Goal: Answer question/provide support: Share knowledge or assist other users

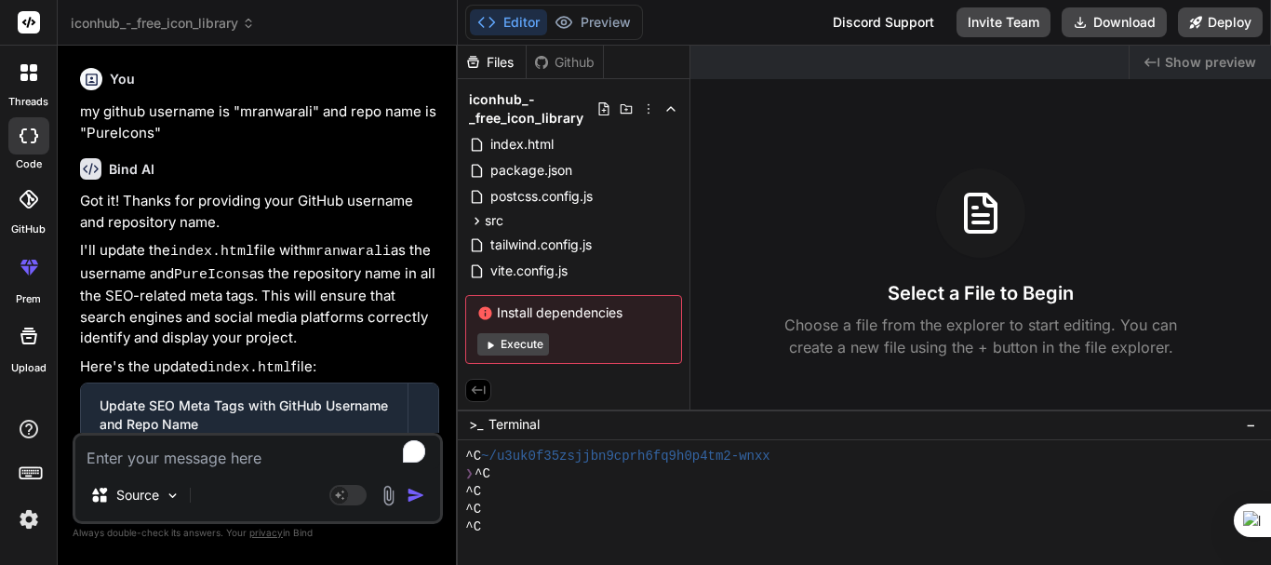
click at [172, 444] on textarea "To enrich screen reader interactions, please activate Accessibility in Grammarl…" at bounding box center [257, 451] width 365 height 33
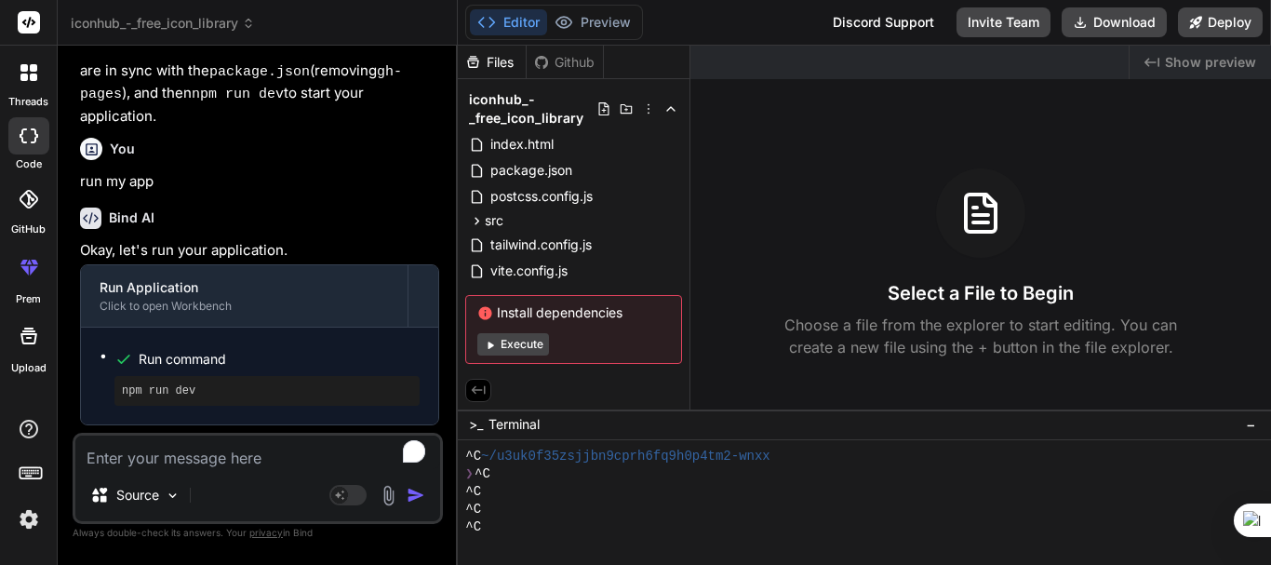
scroll to position [572, 0]
type textarea "a"
type textarea "x"
type textarea "al"
type textarea "x"
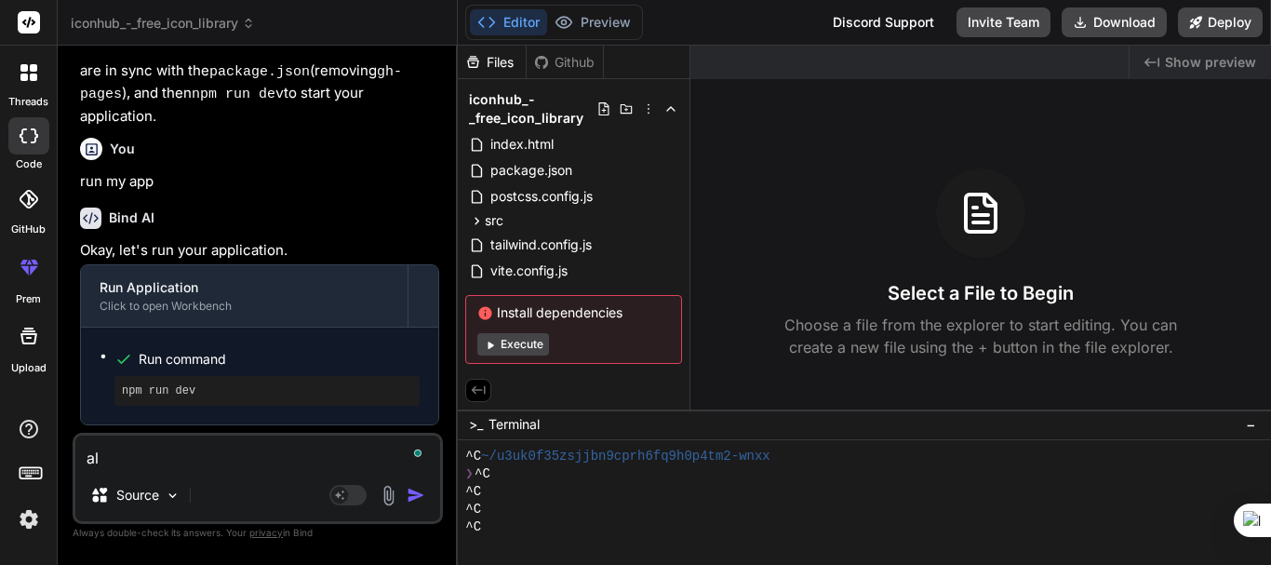
type textarea "als"
type textarea "x"
type textarea "also"
type textarea "x"
type textarea "also"
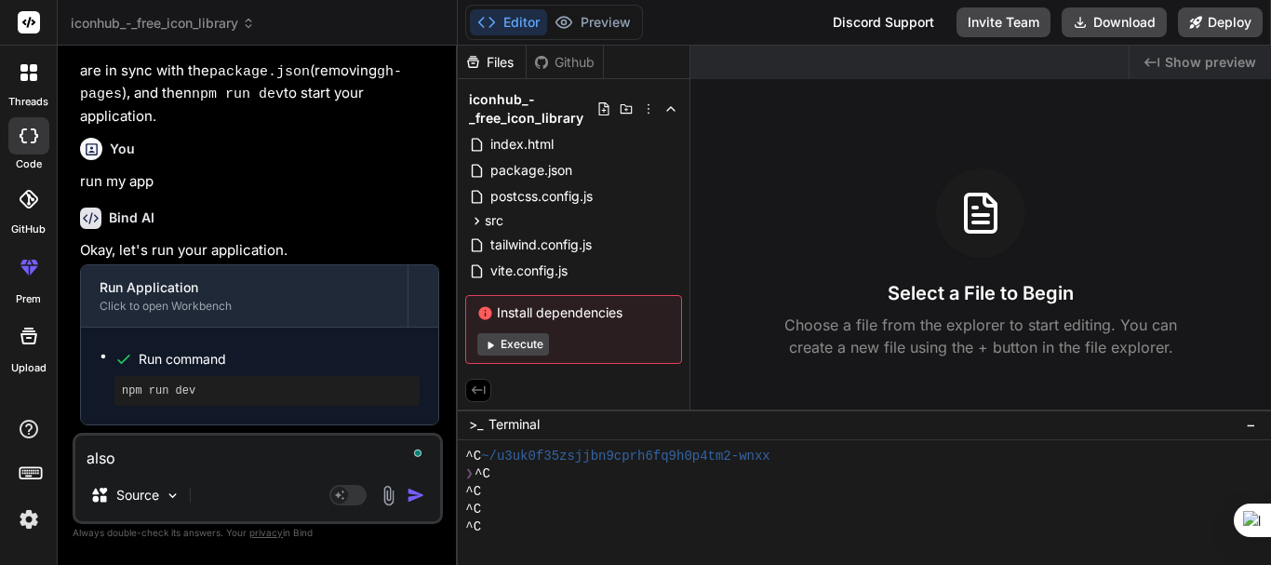
type textarea "x"
type textarea "also a"
type textarea "x"
type textarea "also ad"
type textarea "x"
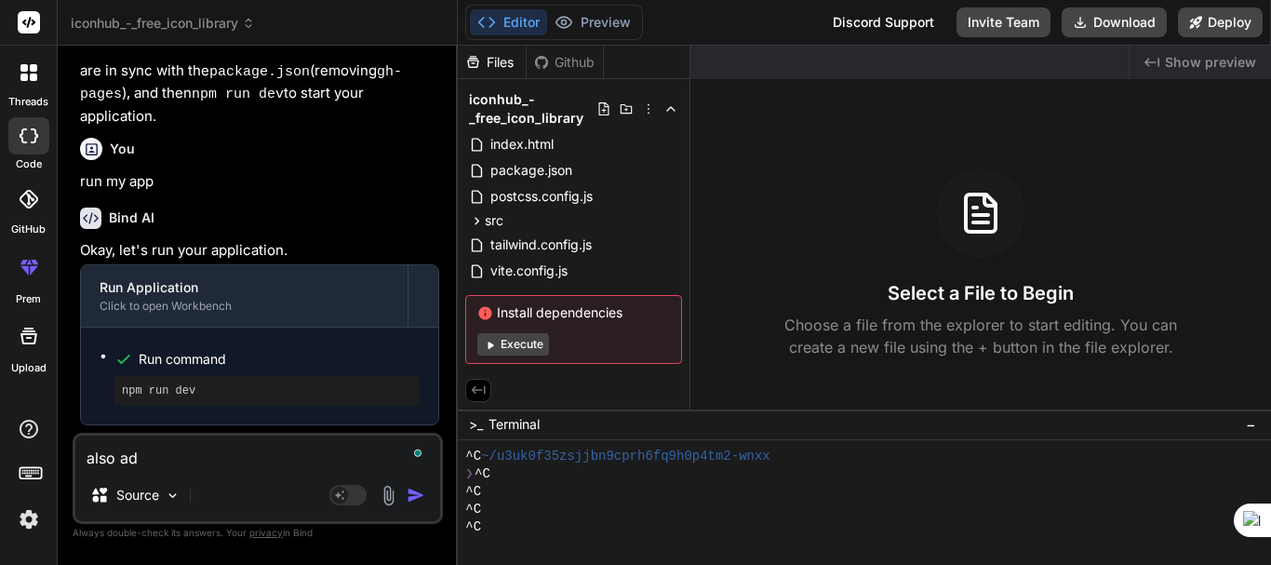
type textarea "also add"
type textarea "x"
type textarea "also add"
type textarea "x"
type textarea "also add e"
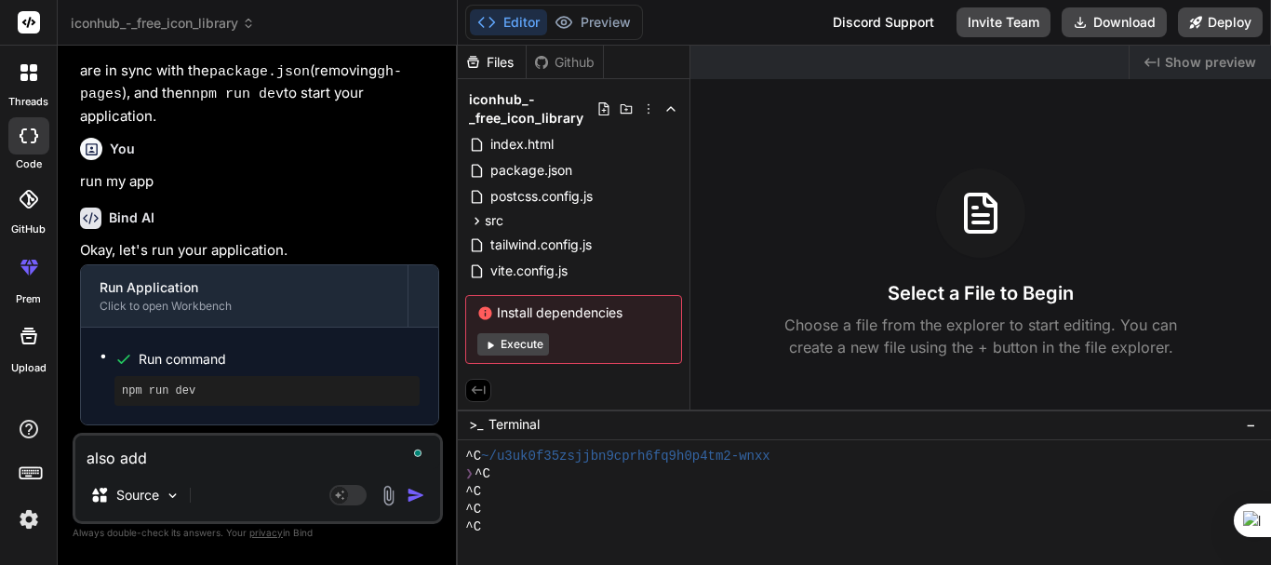
type textarea "x"
type textarea "also add er"
type textarea "x"
type textarea "also add err"
type textarea "x"
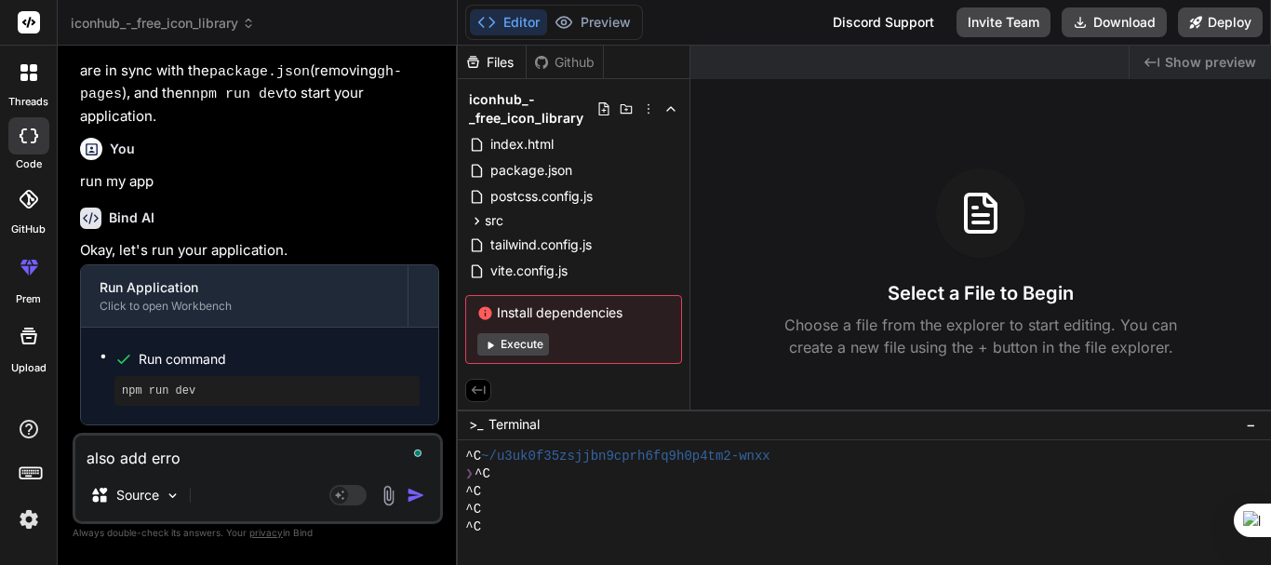
type textarea "also add error"
type textarea "x"
type textarea "also add error"
type textarea "x"
type textarea "also add error 4"
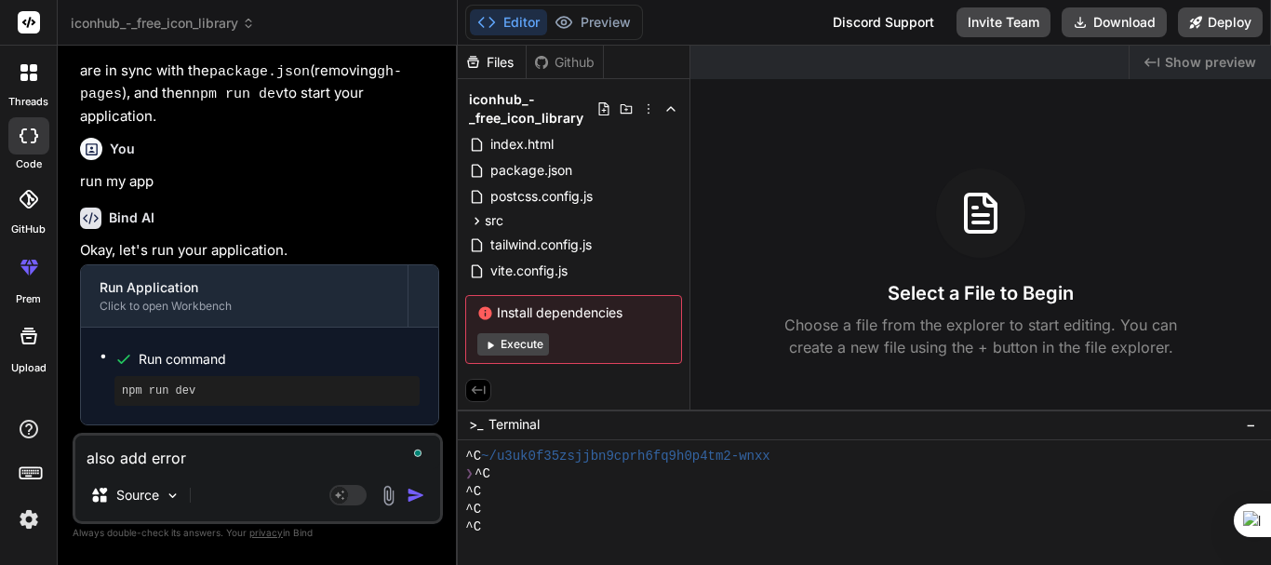
type textarea "x"
type textarea "also add error 40"
type textarea "x"
type textarea "also add error 404"
type textarea "x"
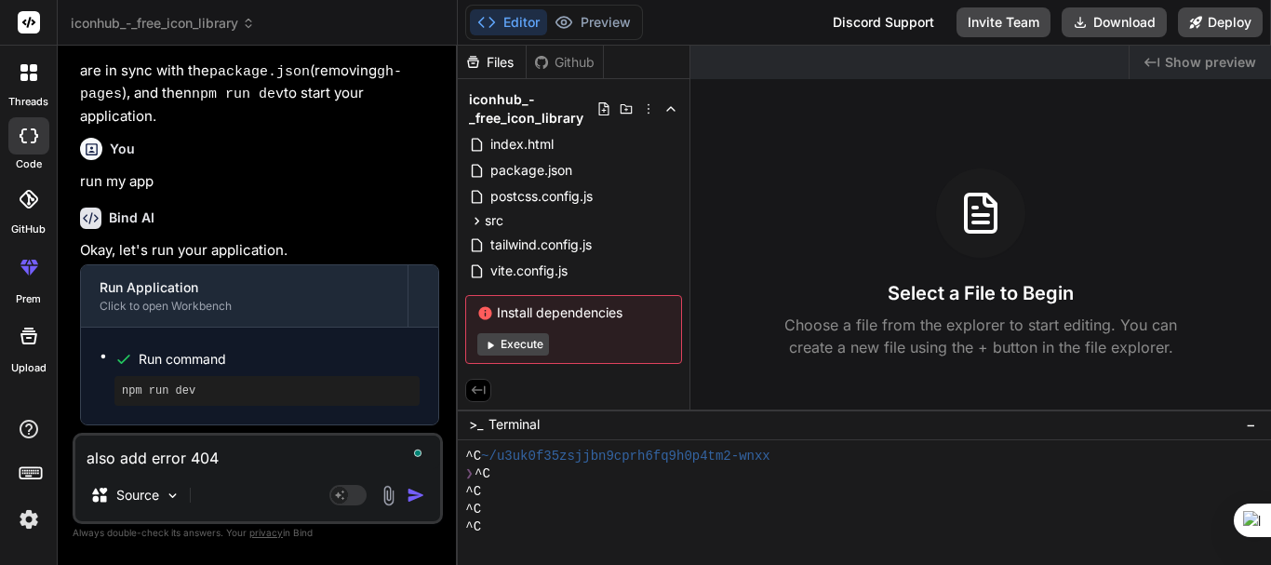
type textarea "also add error 404"
type textarea "x"
type textarea "also add error 404 p"
type textarea "x"
type textarea "also add error 404 pa"
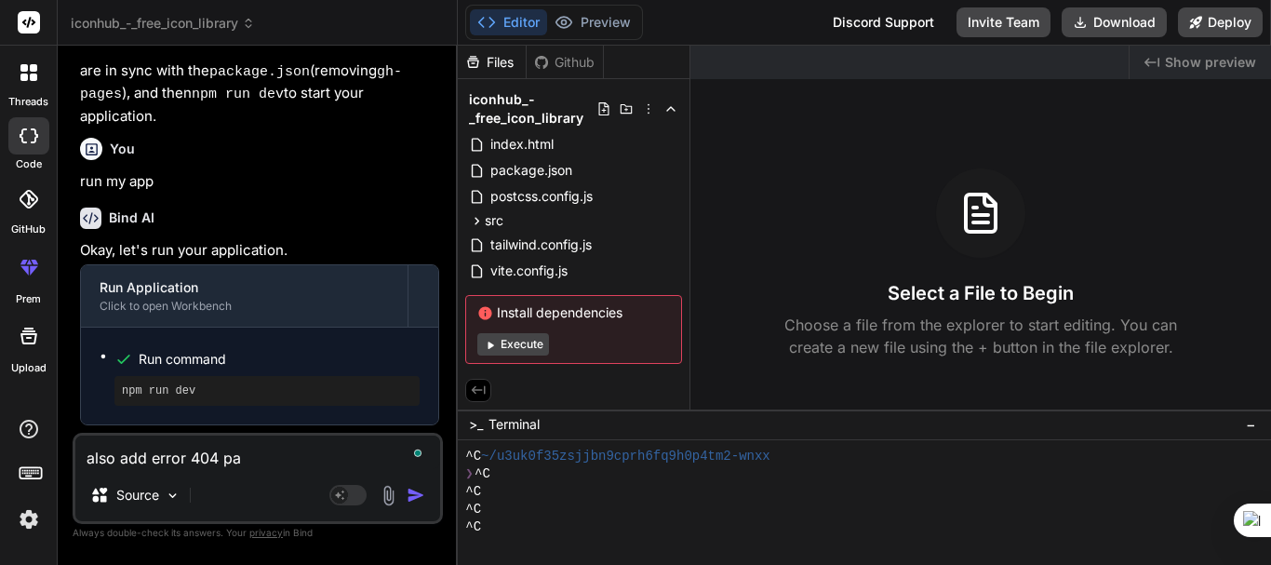
type textarea "x"
type textarea "also add error 404 pag"
type textarea "x"
type textarea "also add error 404 page"
type textarea "x"
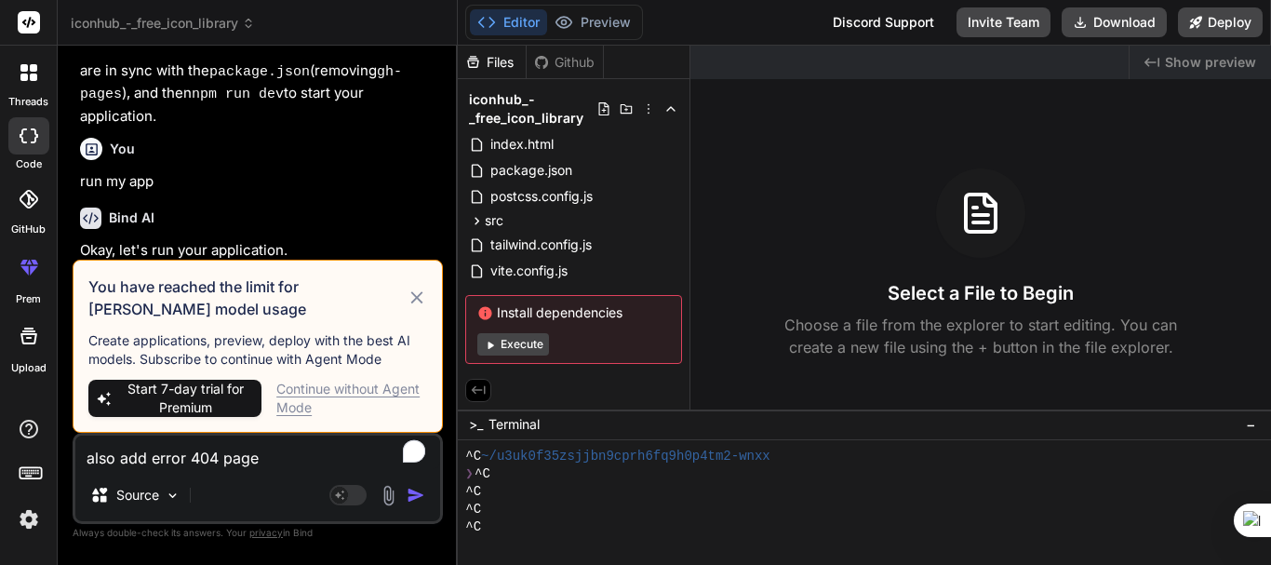
type textarea "also add error 404 page"
click at [345, 387] on div "Continue without Agent Mode" at bounding box center [351, 398] width 151 height 37
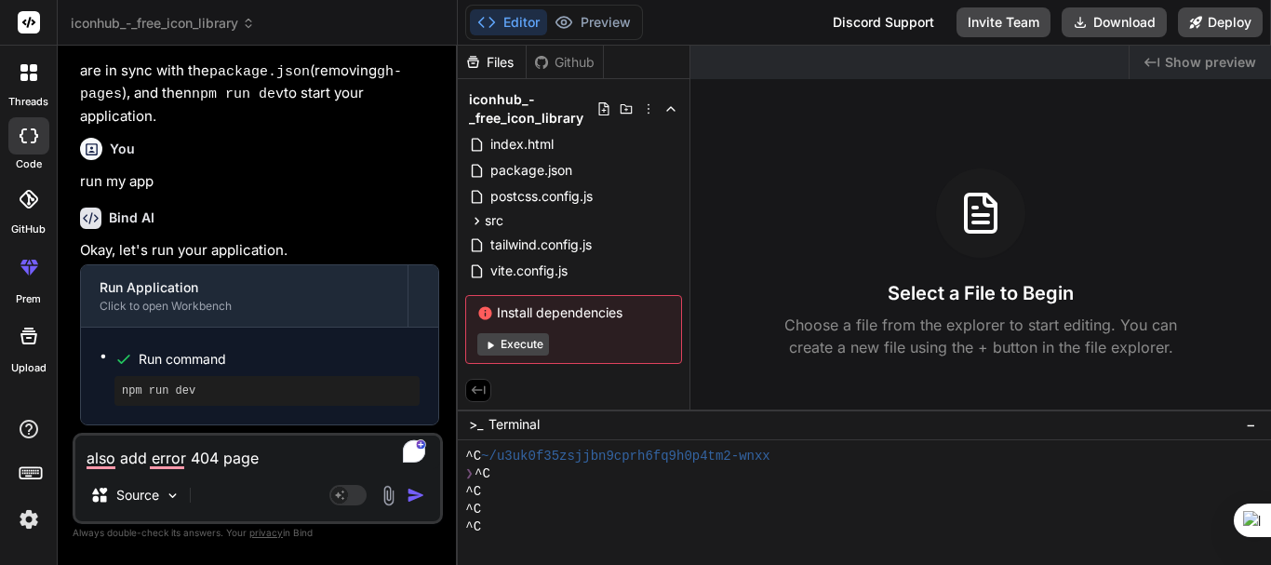
click at [419, 488] on img "button" at bounding box center [416, 495] width 19 height 19
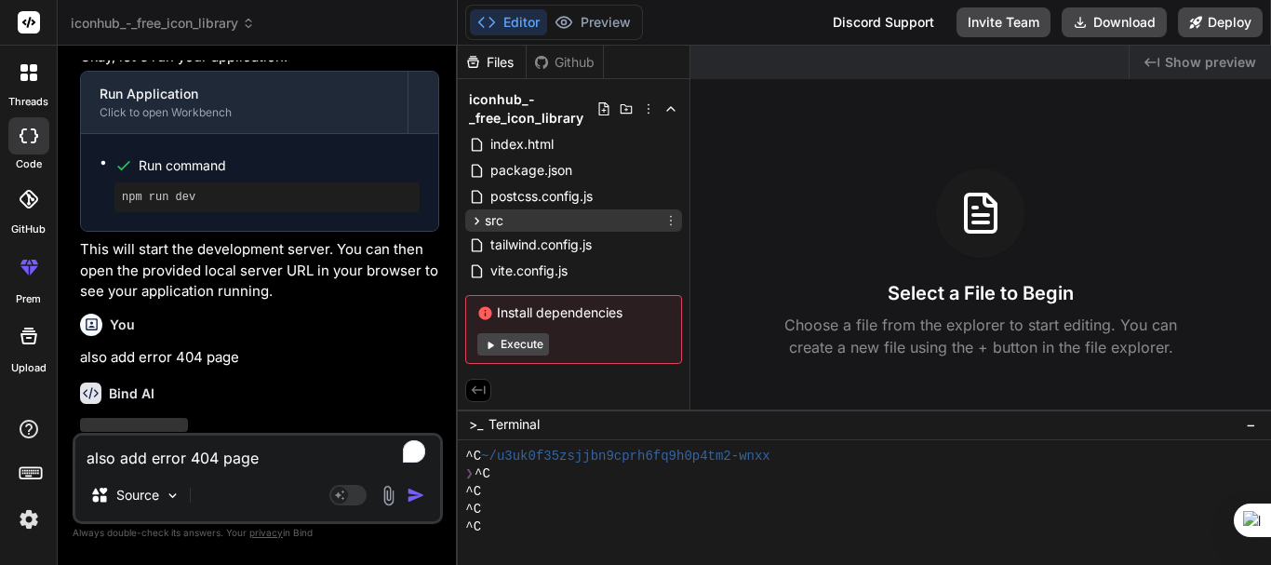
click at [505, 224] on div "src" at bounding box center [573, 220] width 217 height 22
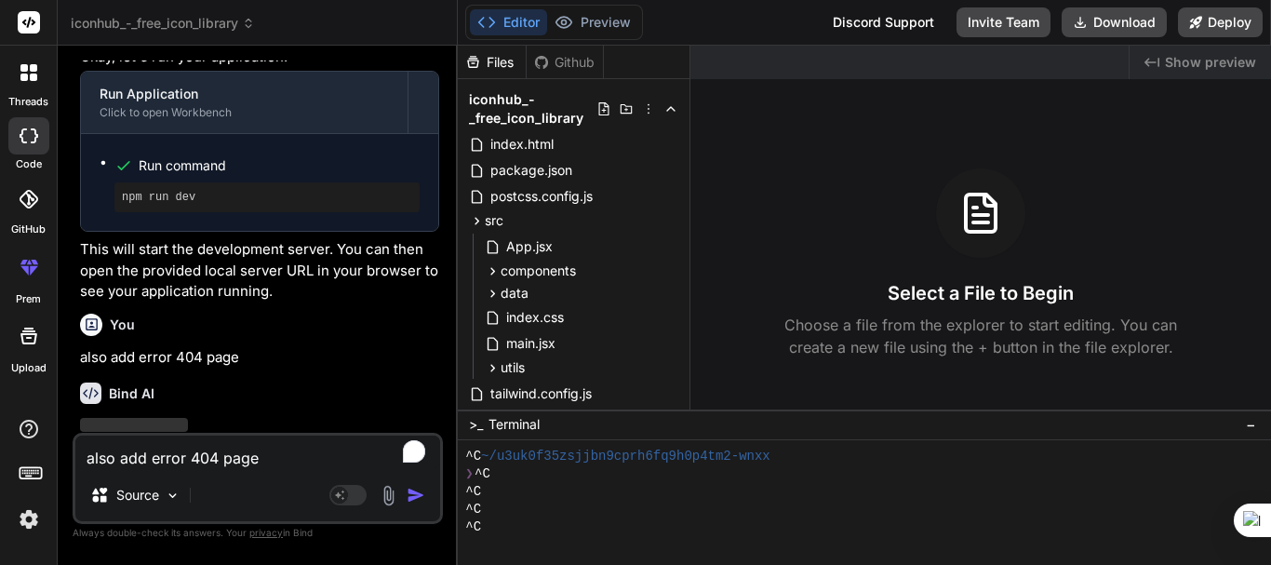
click at [270, 447] on textarea "also add error 404 page" at bounding box center [257, 451] width 365 height 33
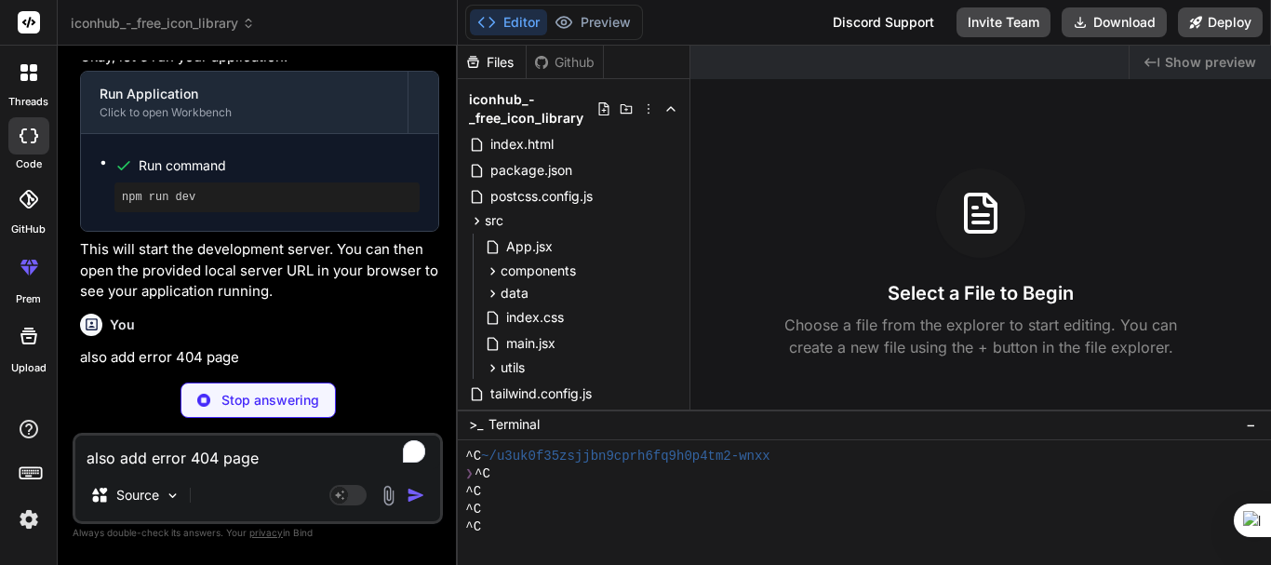
type textarea "x"
type textarea "w"
type textarea "x"
type textarea "wi"
type textarea "x"
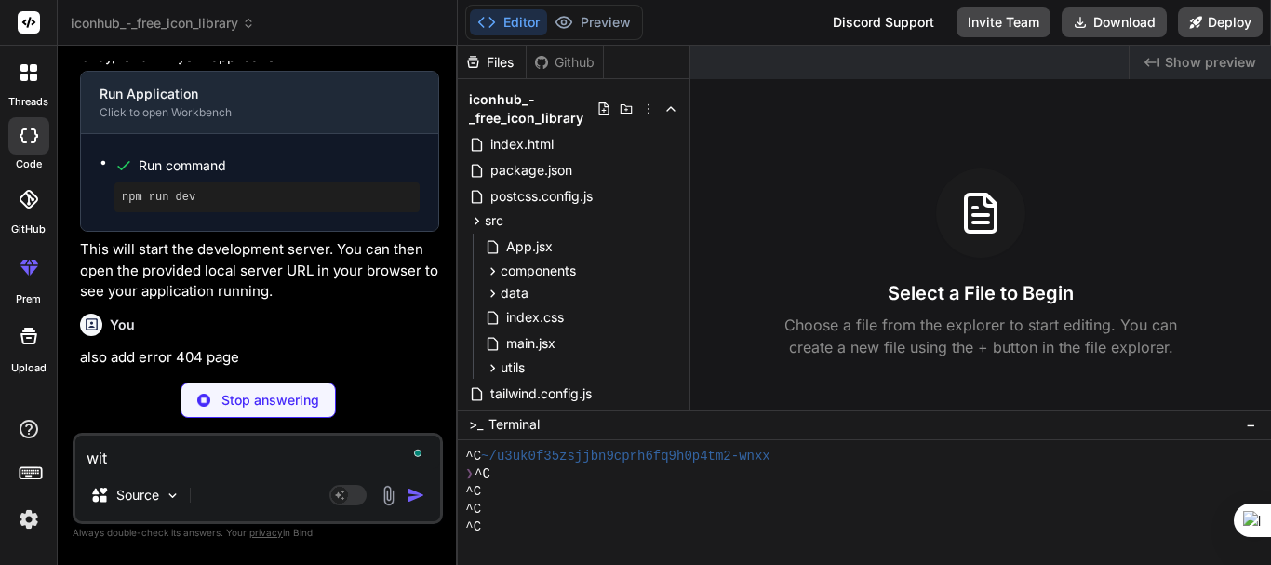
type textarea "with"
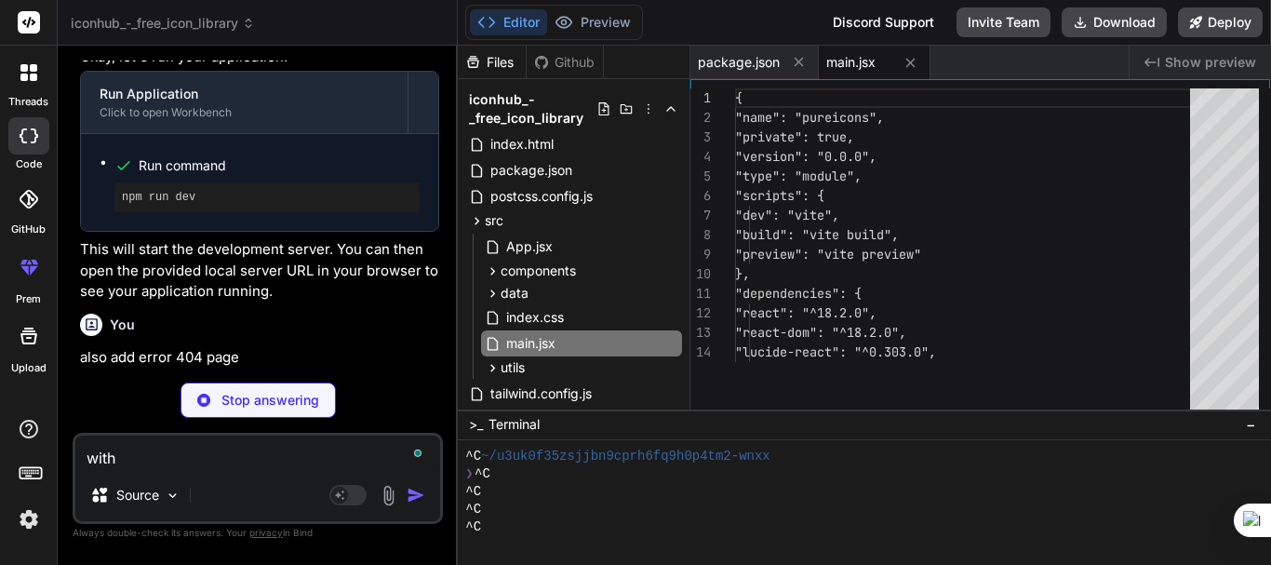
type textarea "x"
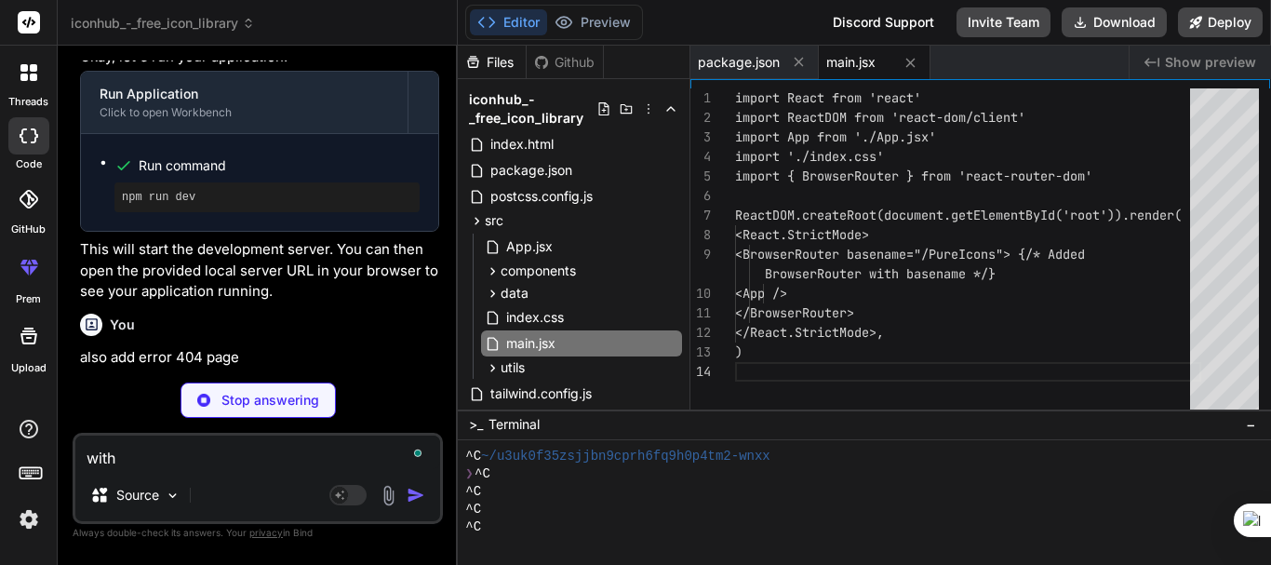
type textarea "with"
type textarea "x"
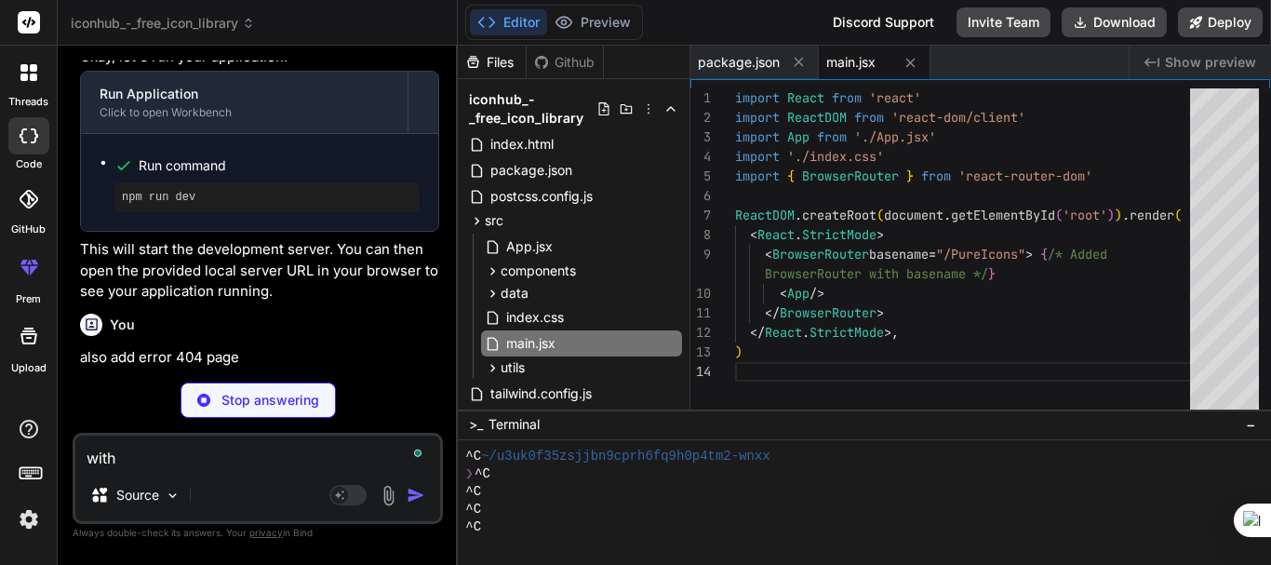
type textarea "with i"
type textarea "x"
type textarea "with in"
type textarea "x"
type textarea "with int"
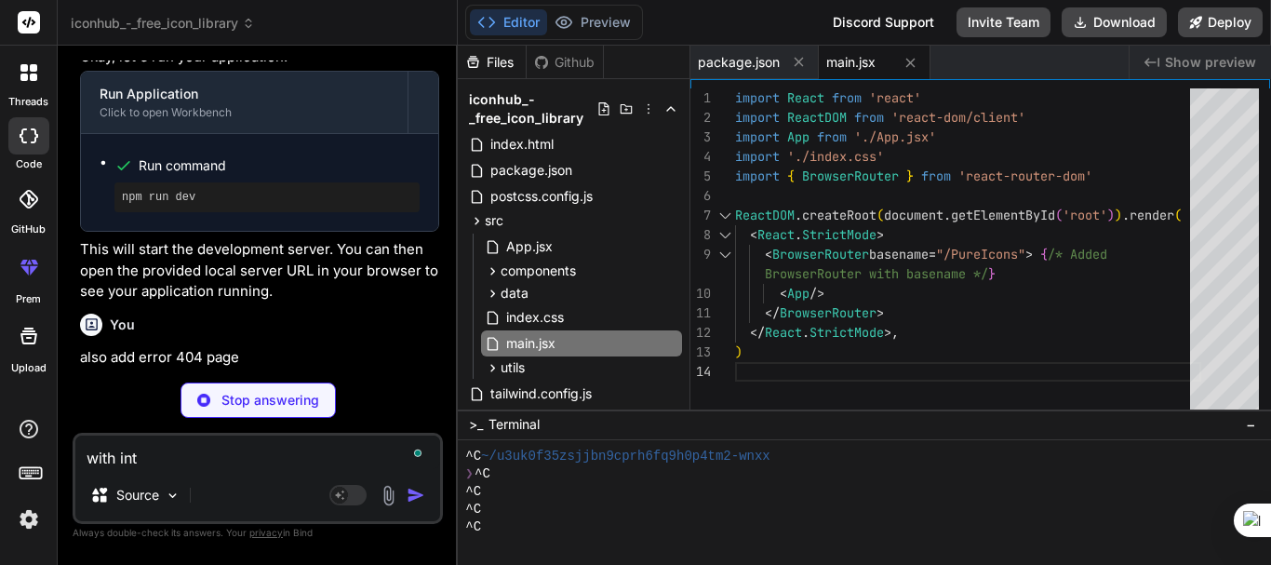
type textarea "x"
type textarea "with inte"
type textarea "x"
type textarea "with inter"
type textarea "x"
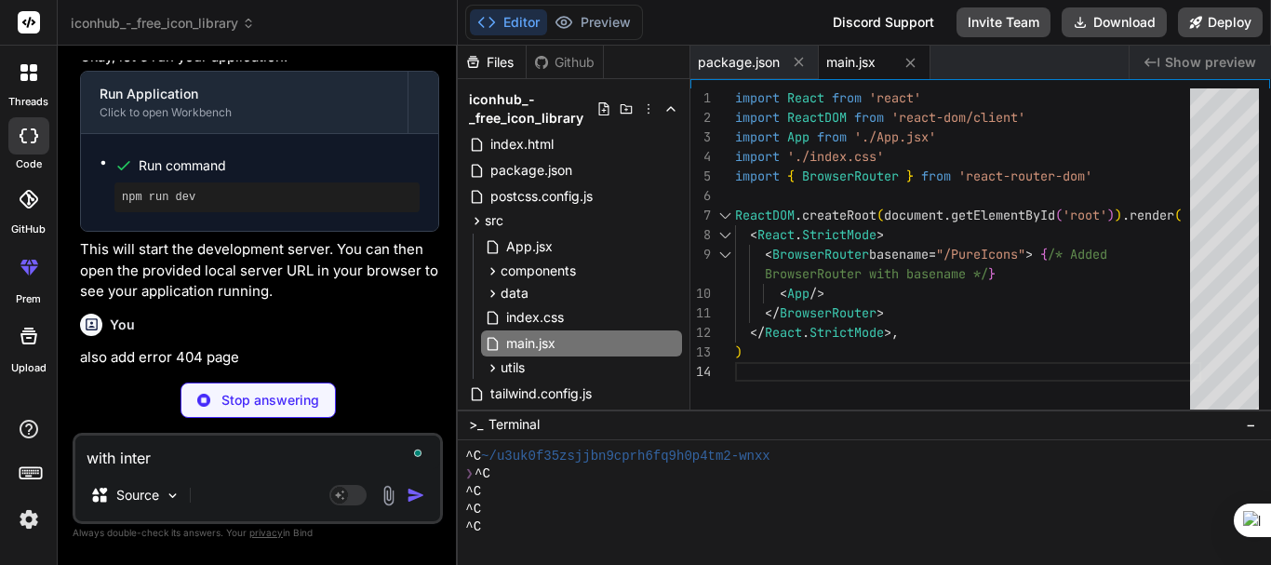
type textarea "with intere"
type textarea "x"
type textarea "}; export default NotFound;"
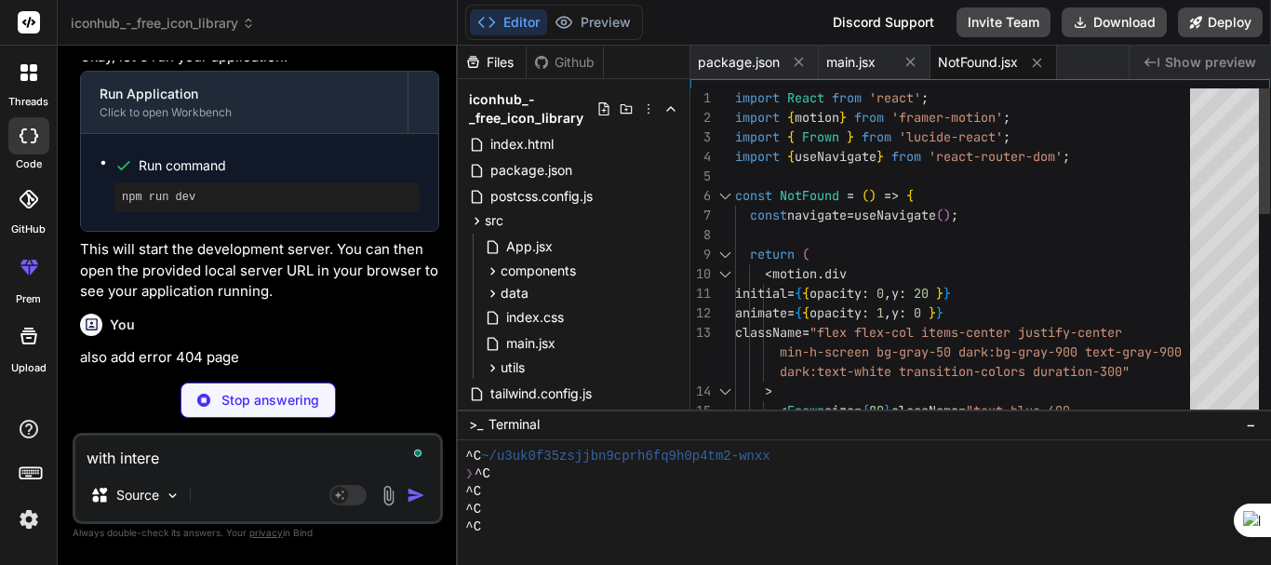
type textarea "x"
type textarea "with interec"
type textarea "x"
type textarea "with interect"
type textarea "x"
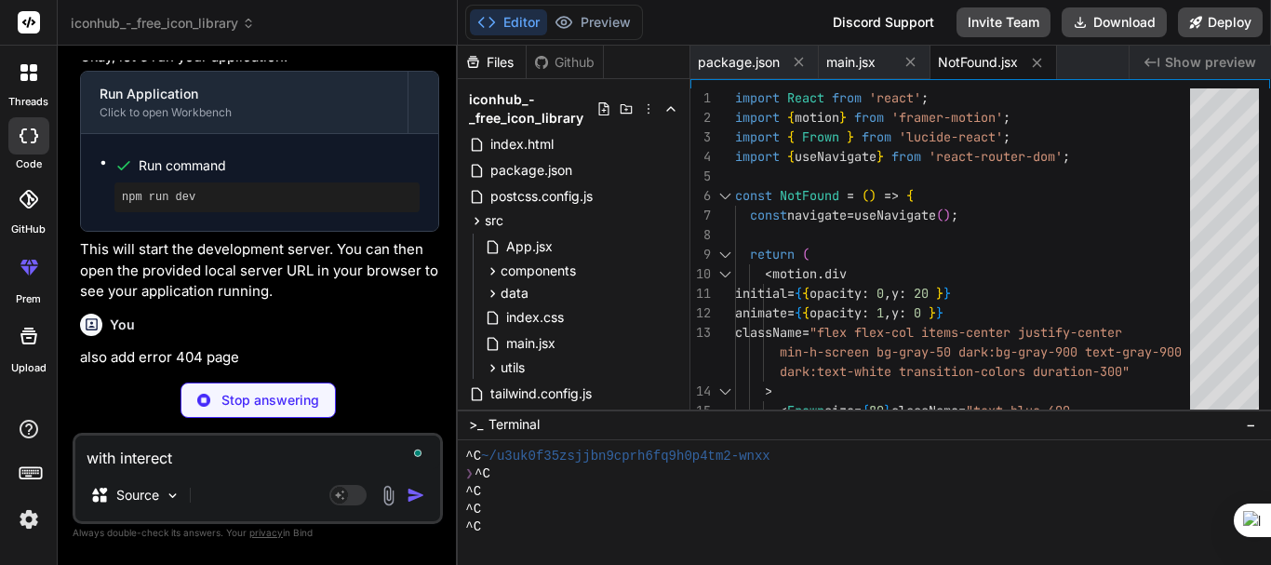
type textarea "with interecti"
type textarea "x"
type textarea "with interectiv"
type textarea "x"
type textarea "with interective"
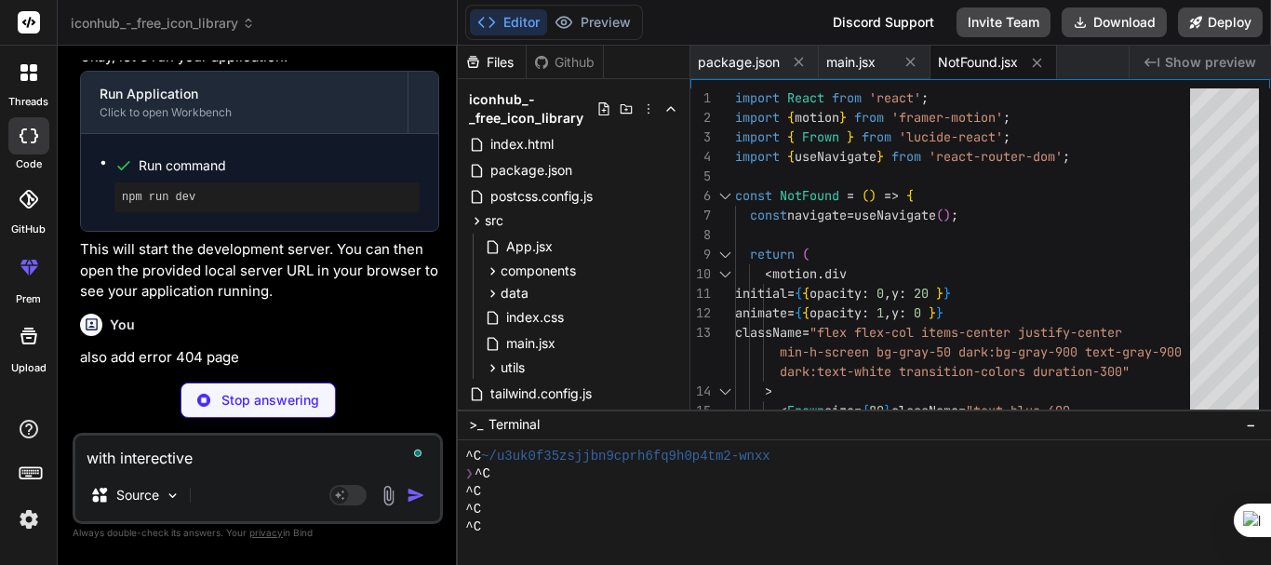
type textarea "x"
type textarea "with interective"
type textarea "x"
type textarea "with interective a"
type textarea "x"
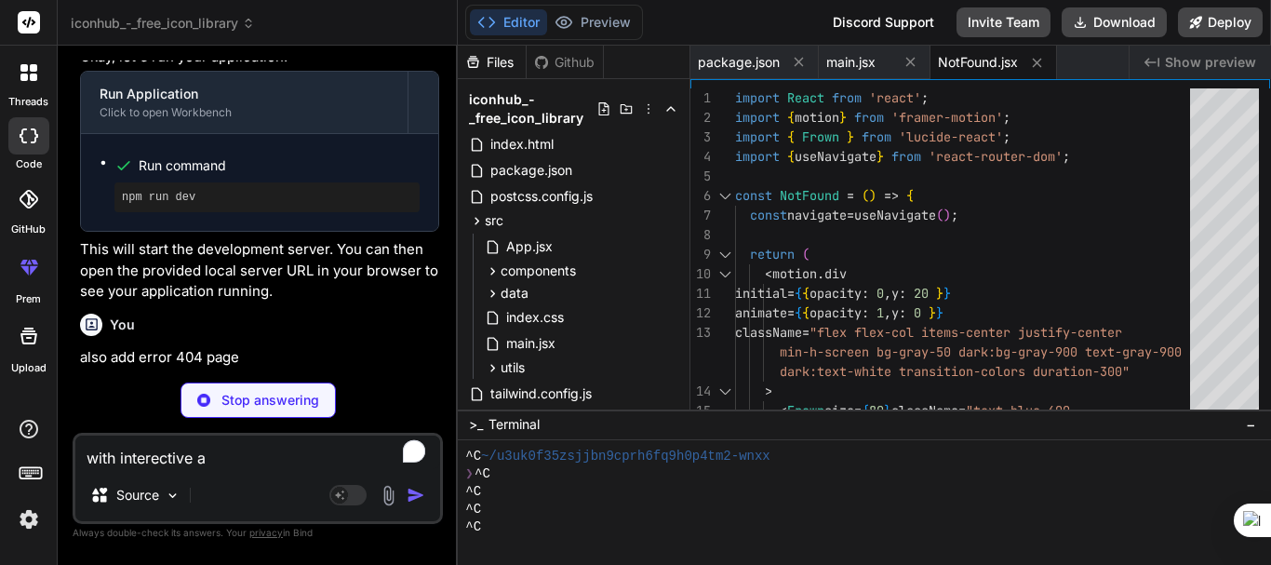
type textarea "with interective an"
type textarea "x"
type textarea "with interective ani"
type textarea "x"
type textarea "with interective anim"
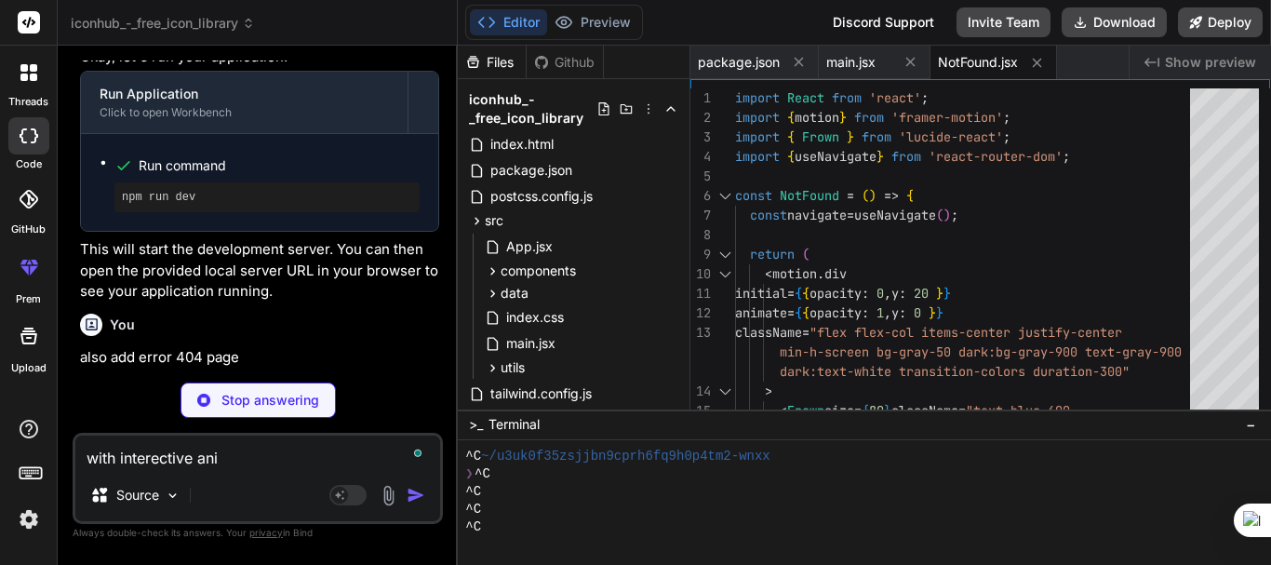
type textarea "x"
type textarea "with interective anima"
type textarea "x"
type textarea "with interective animat"
type textarea "x"
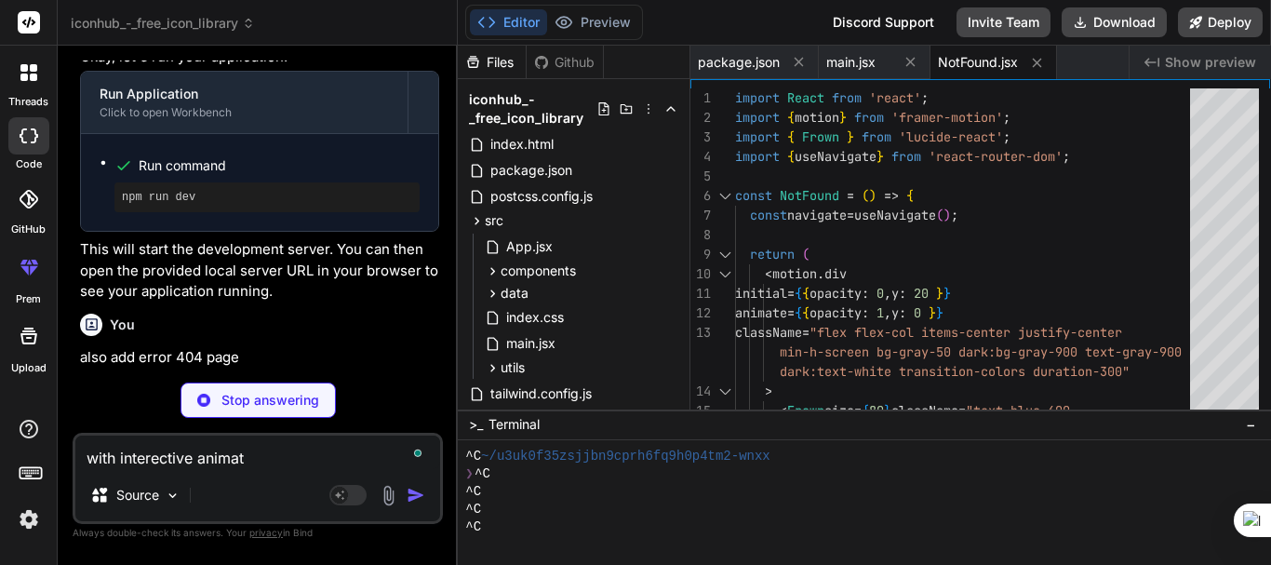
type textarea "with interective animati"
type textarea "x"
type textarea "with interective animatio"
type textarea "x"
type textarea "/> </> ); }; export default HomePage;"
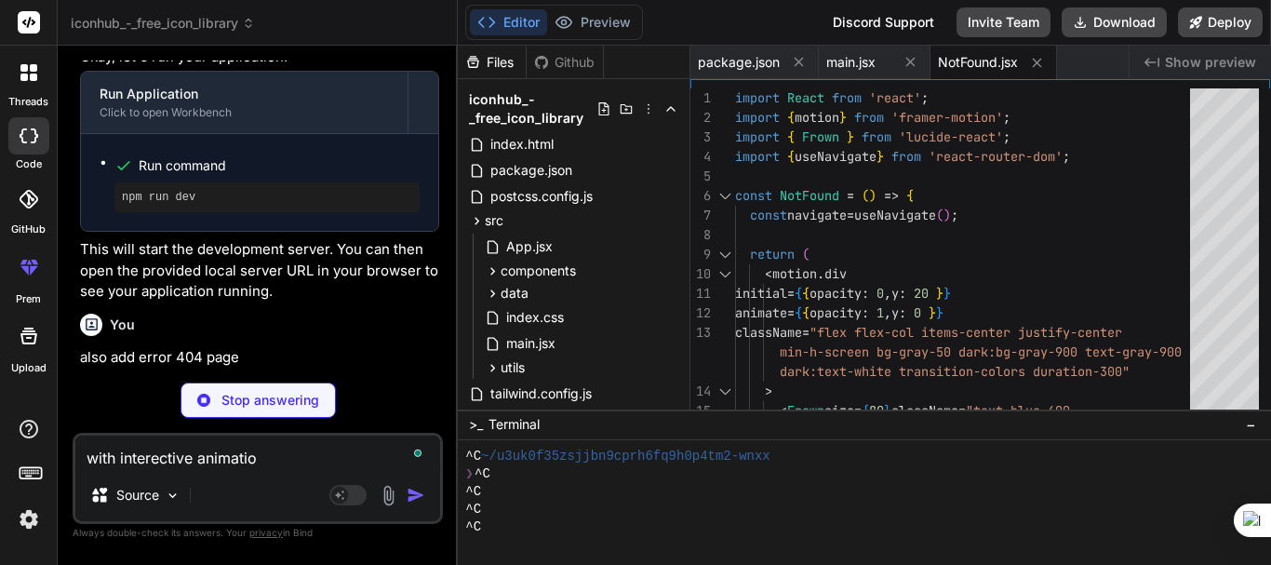
type textarea "with interective animation"
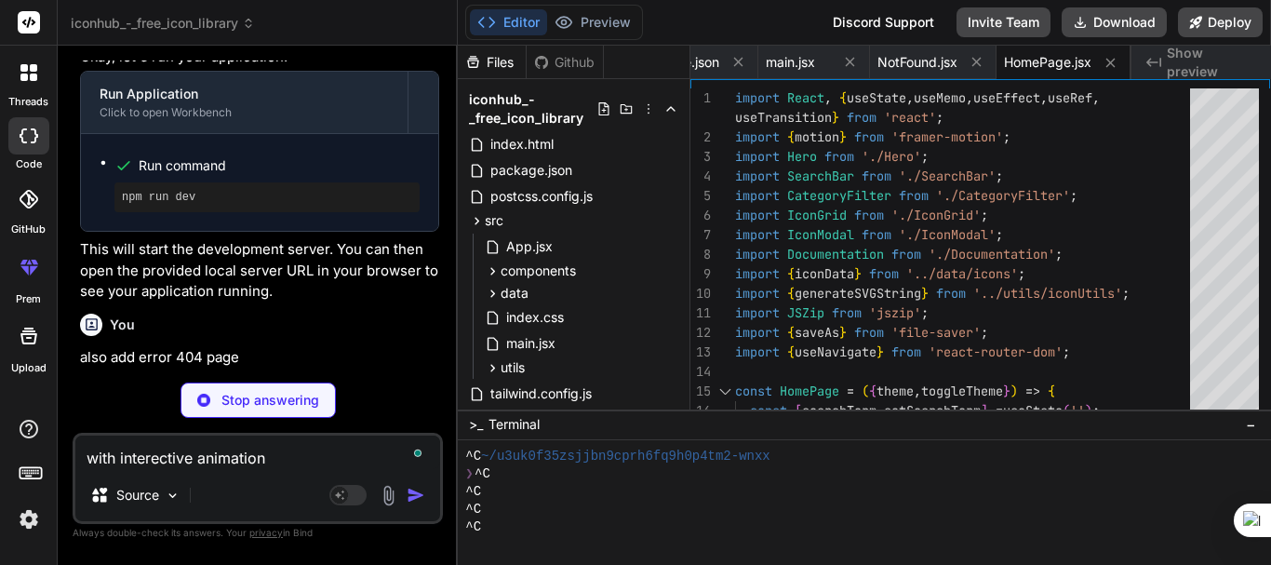
type textarea "x"
type textarea "with interective animation"
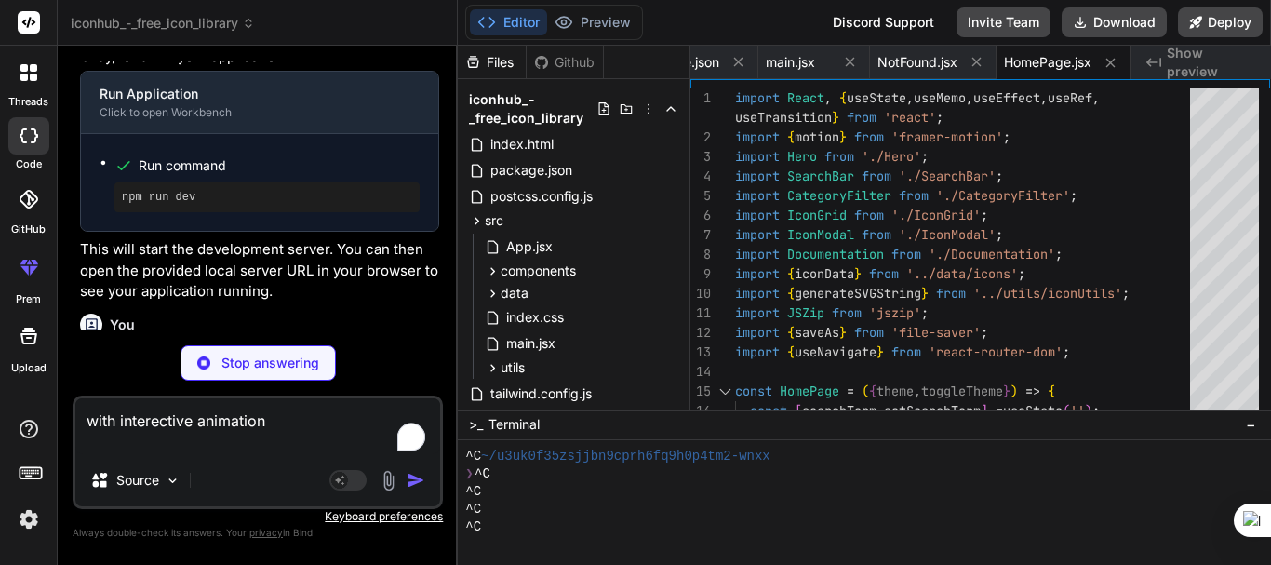
type textarea "x"
type textarea "with interective animation"
click at [403, 483] on div "Agent Mode. When this toggle is activated, AI automatically makes decisions, re…" at bounding box center [379, 480] width 107 height 22
type textarea "x"
type textarea "</div> </footer> </div> ); } export default App;"
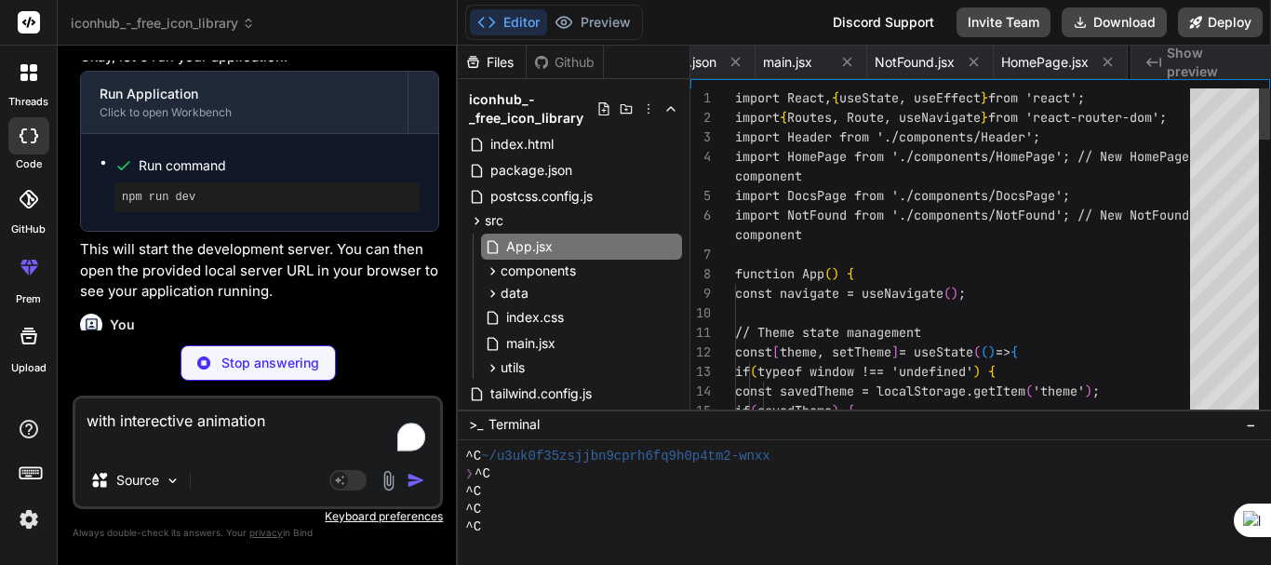
scroll to position [0, 175]
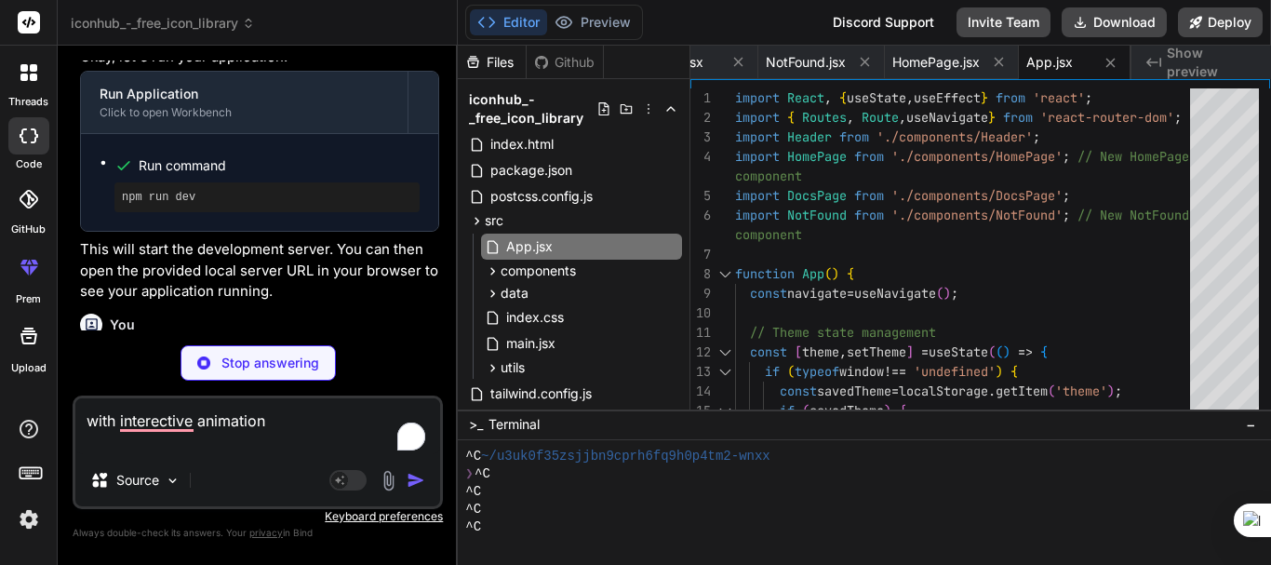
type textarea "x"
type textarea "export default Header;"
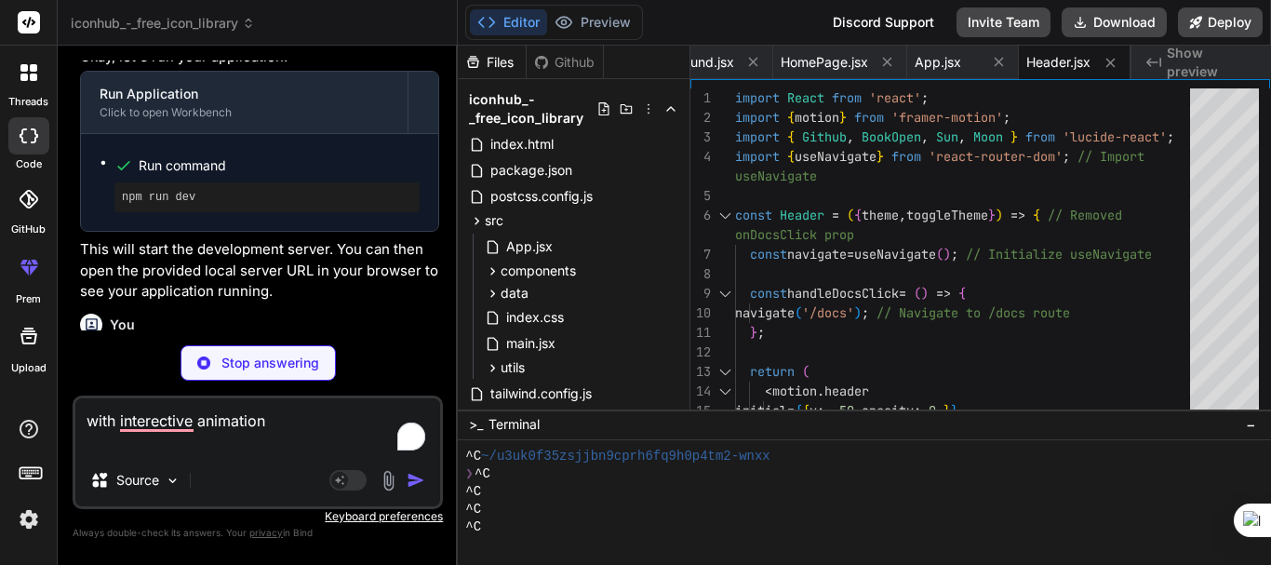
click at [398, 382] on div "Bind AI" at bounding box center [259, 392] width 359 height 21
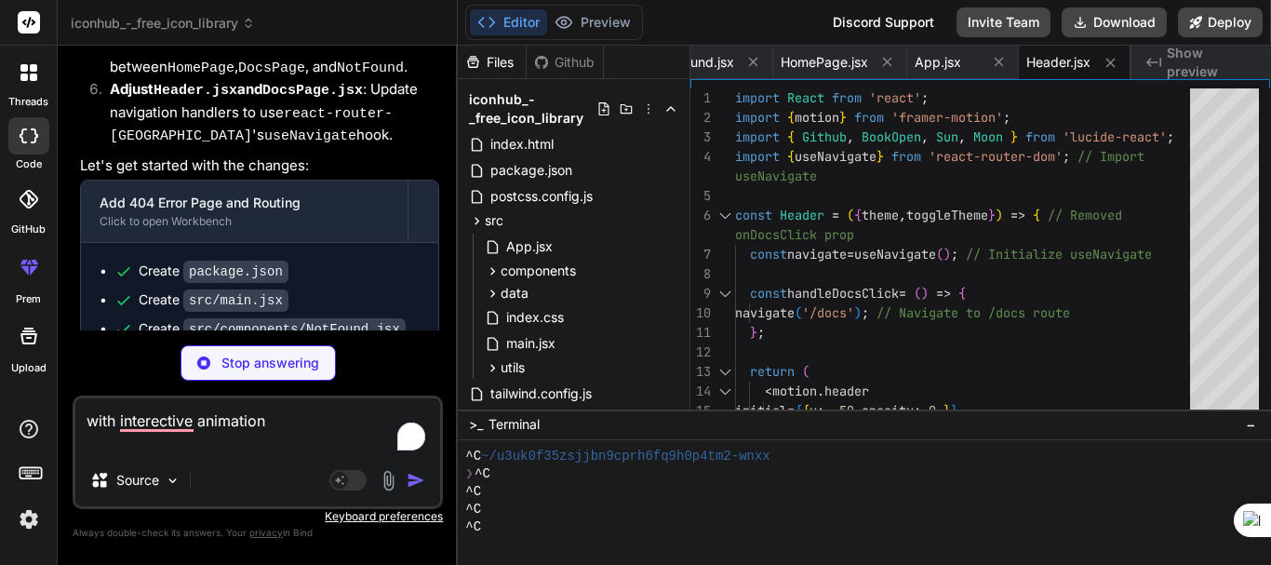
scroll to position [5199, 0]
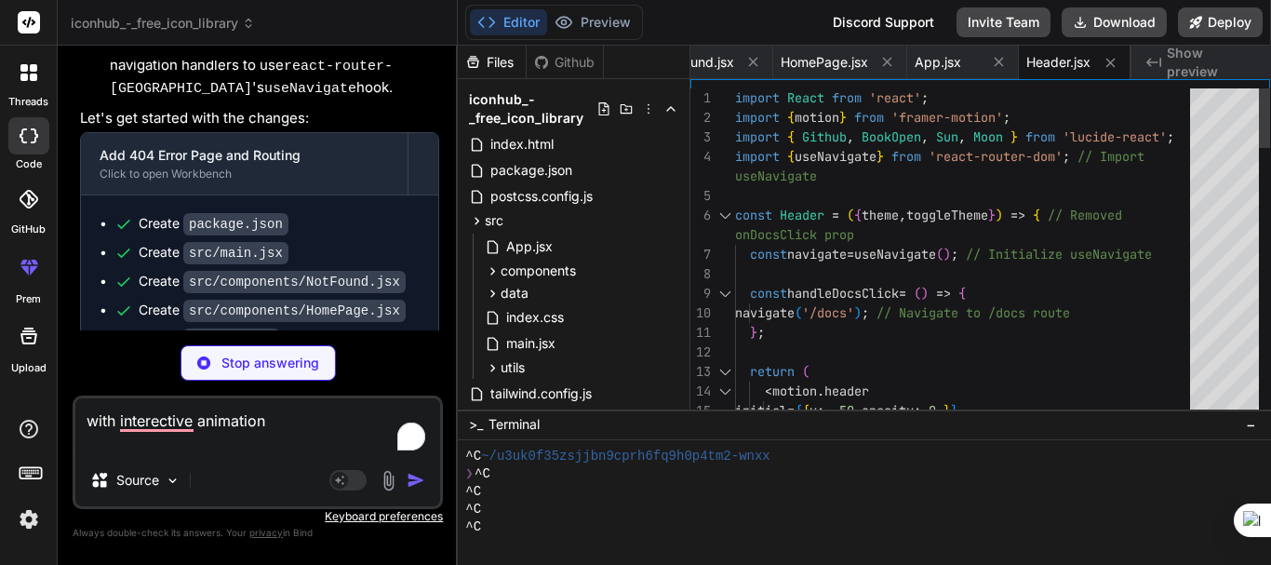
type textarea "x"
type textarea "const handleDocsClick = () => { navigate('/docs'); // Navigate to /docs route }…"
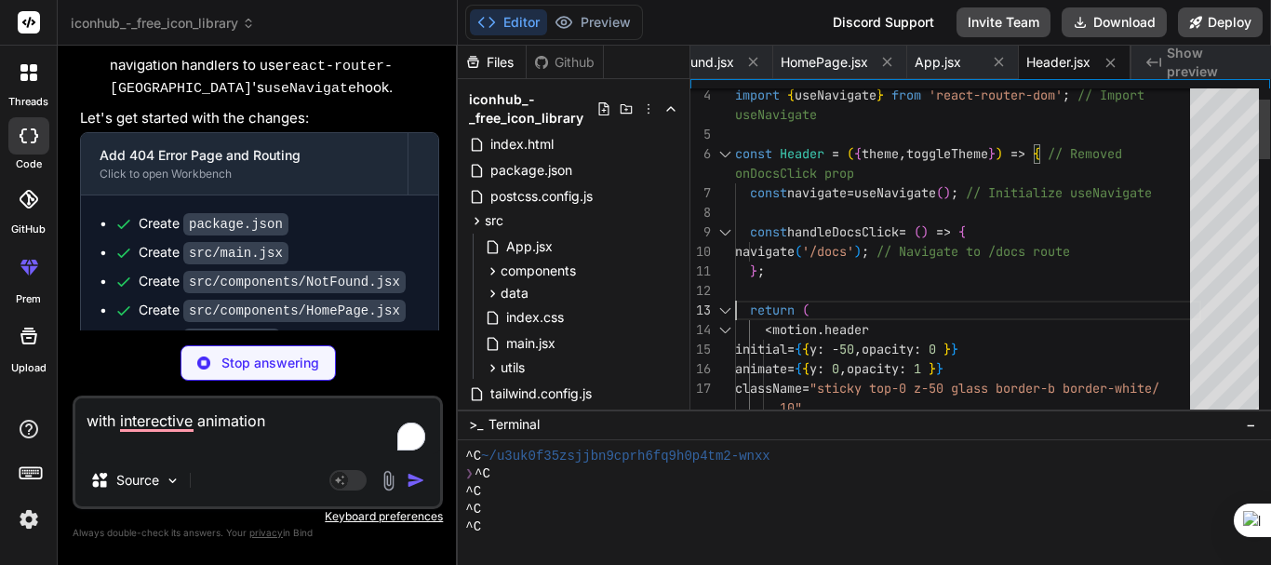
type textarea "x"
type textarea "> <div className="container mx-auto px-4 py-4"> <div className="flex items-cent…"
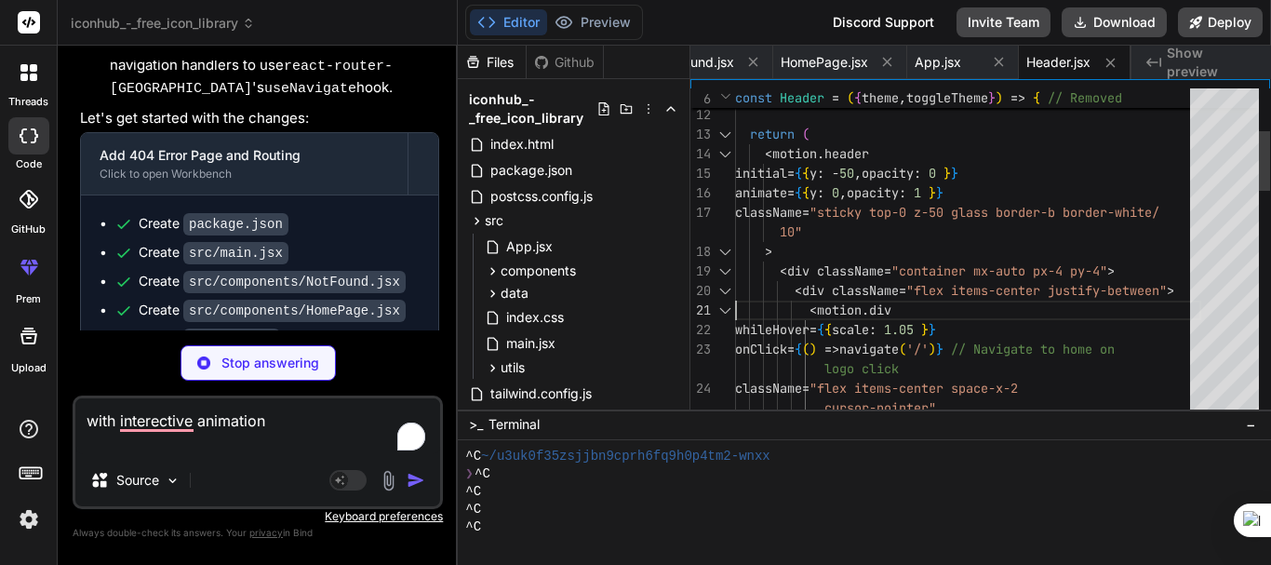
type textarea "x"
type textarea "<div className="w-8 h-8 bg-gradient-to-r from-blue-500 to-purple-600 rounded-lg…"
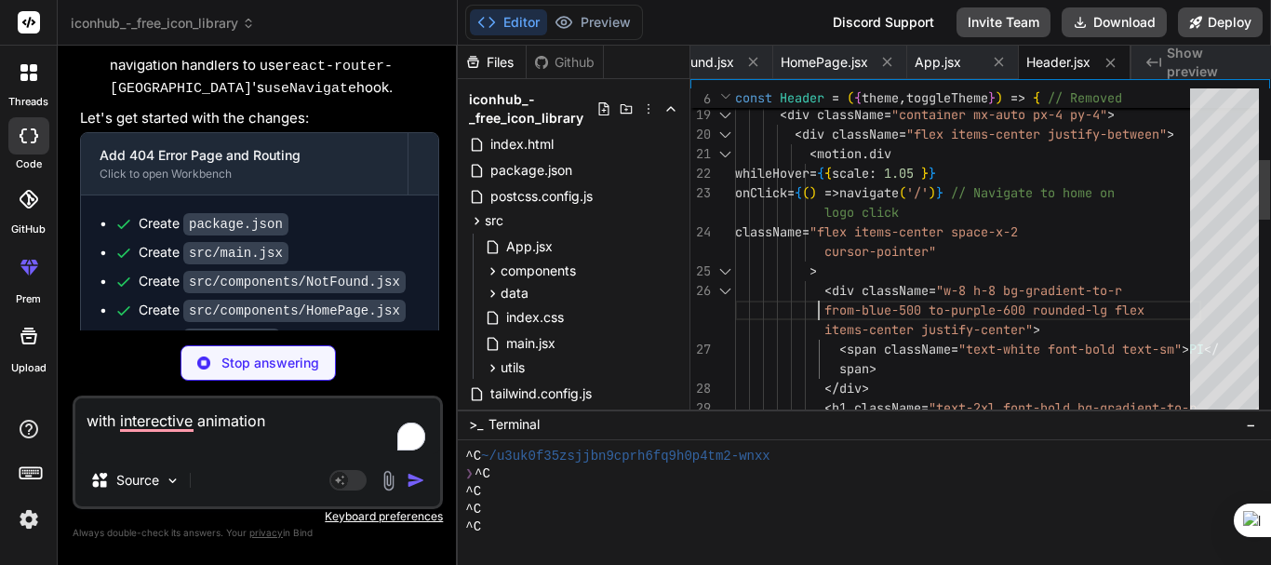
type textarea "x"
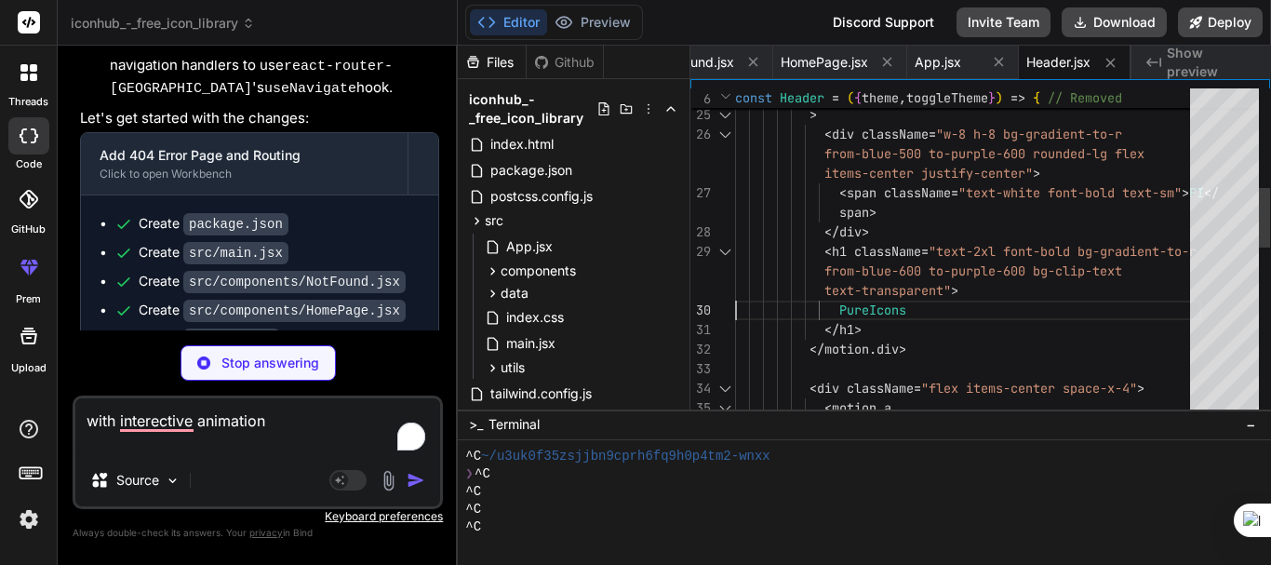
type textarea "</h1> </motion.div> <div className="flex items-center space-x-4"> <motion.a hre…"
type textarea "x"
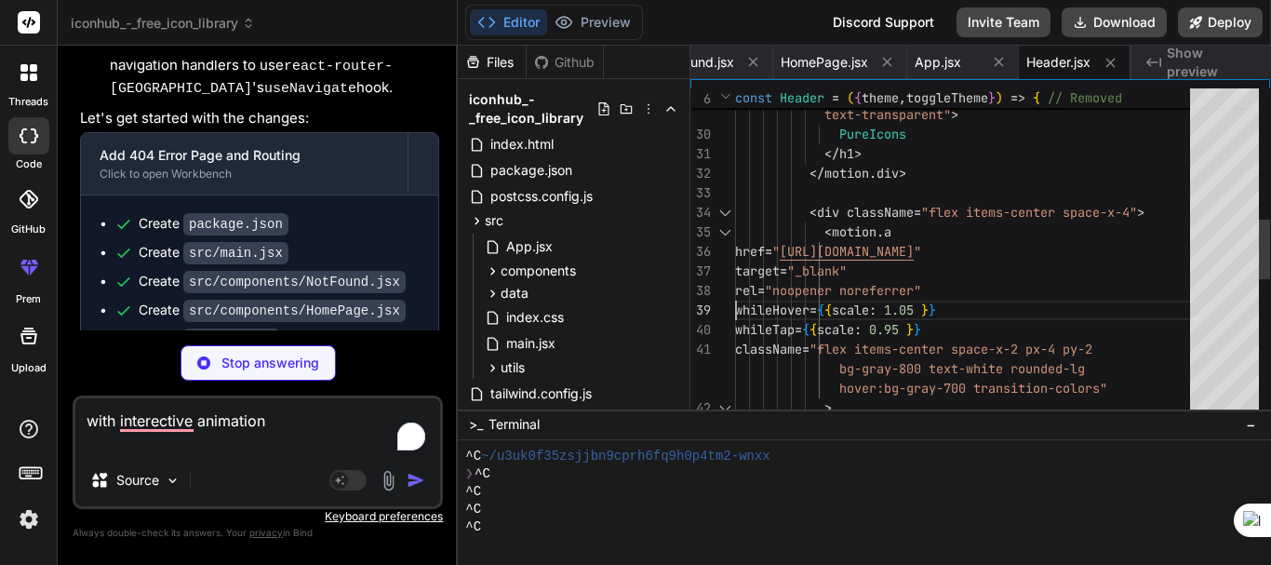
type textarea "className="flex items-center space-x-2 px-4 py-2 bg-gray-800 text-white rounded…"
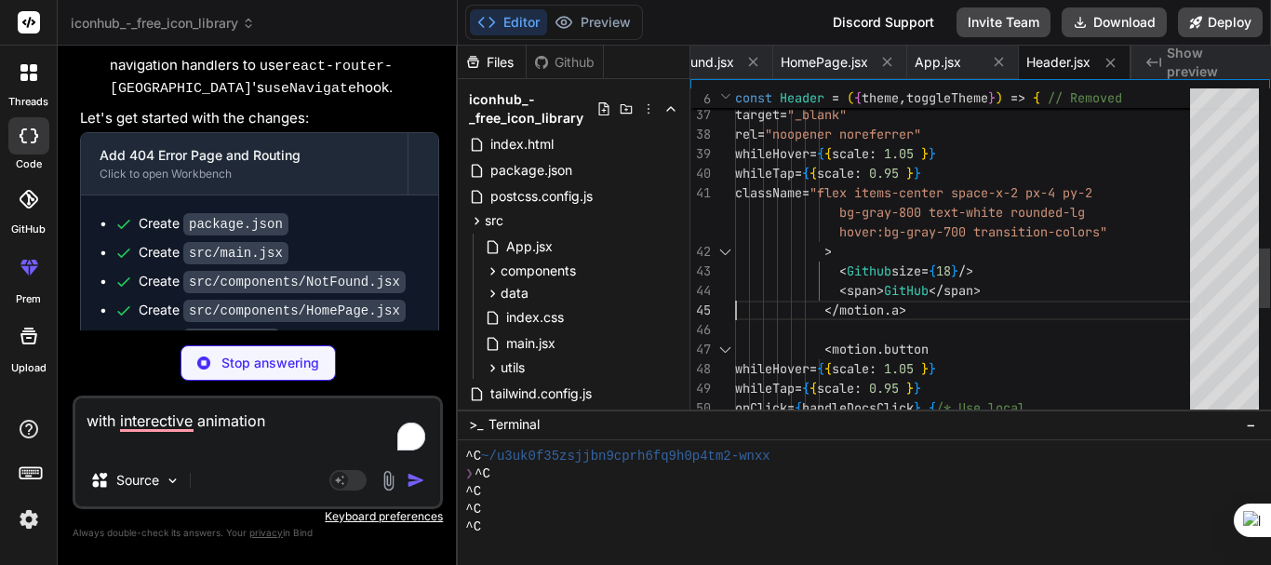
type textarea "x"
type textarea "whileTap={{ scale: 0.95 }} onClick={handleDocsClick} {/* Use local handleDocsCl…"
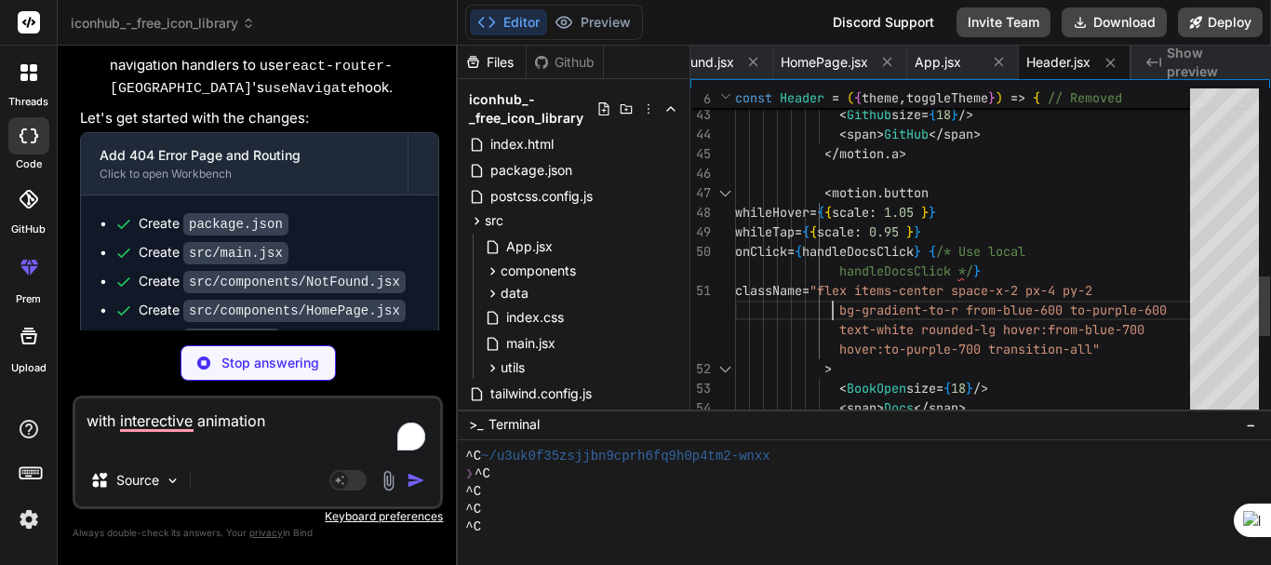
type textarea "x"
type textarea "</motion.button> <motion.button whileHover={{ scale: 1.1 }} whileTap={{ scale: …"
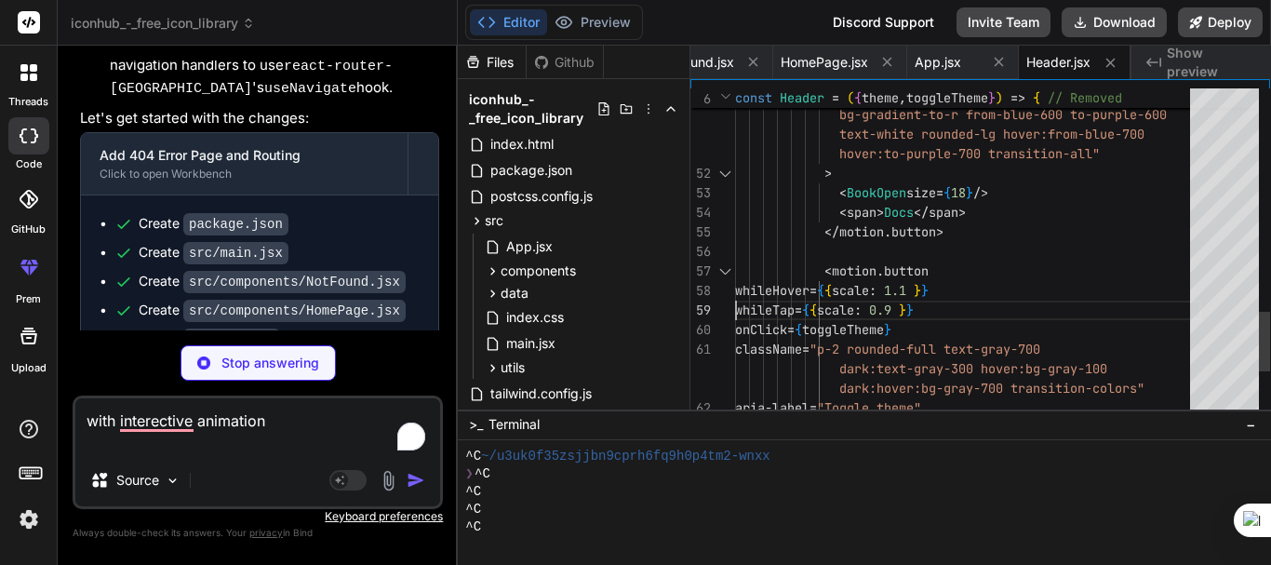
type textarea "x"
type textarea "> {theme === 'dark' ? <Sun size={20} /> : <Moon size={20} />} </motion.button> …"
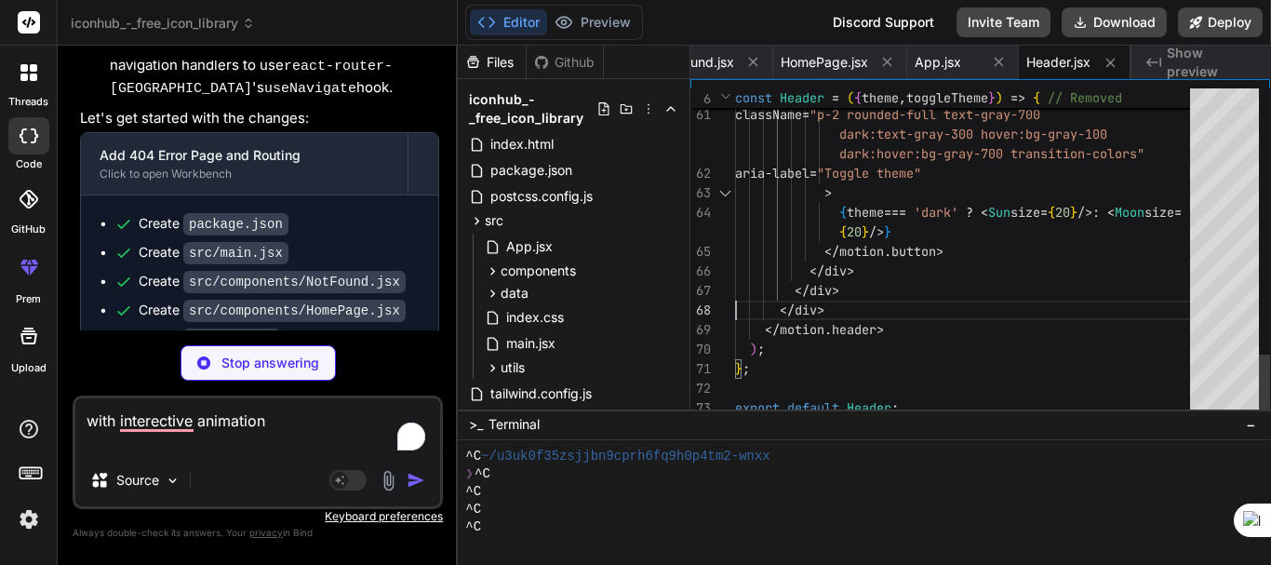
type textarea "x"
type textarea "export default Header;"
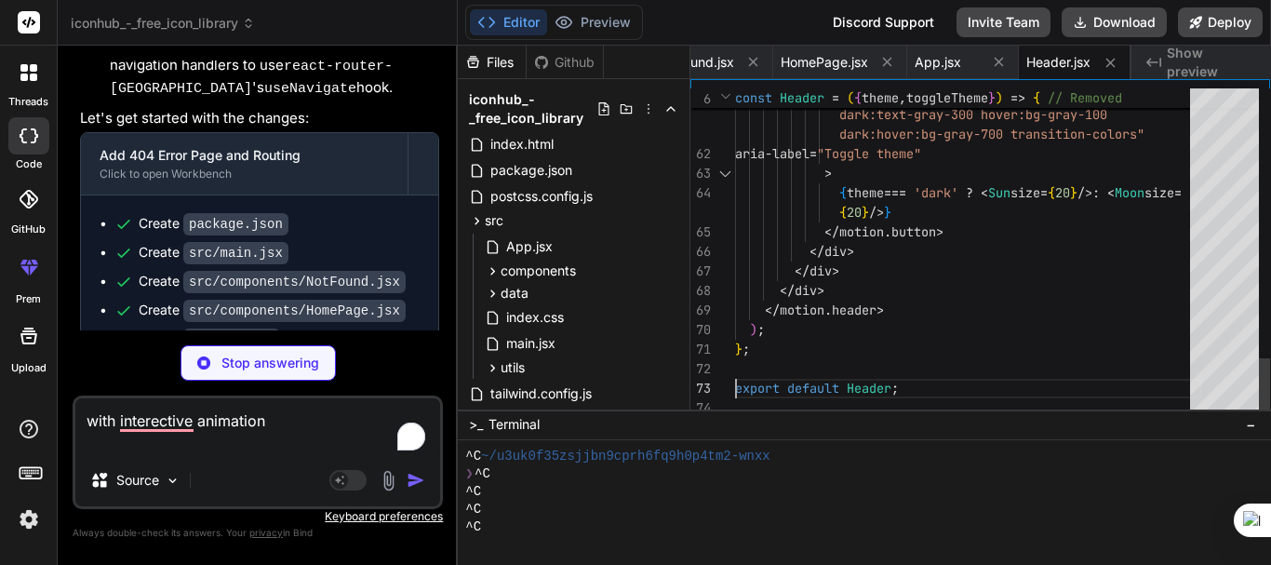
type textarea "x"
type textarea "> {theme === 'dark' ? <Sun size={20} /> : <Moon size={20} />} </motion.button> …"
type textarea "x"
type textarea "</motion.button> <motion.button whileHover={{ scale: 1.1 }} whileTap={{ scale: …"
type textarea "x"
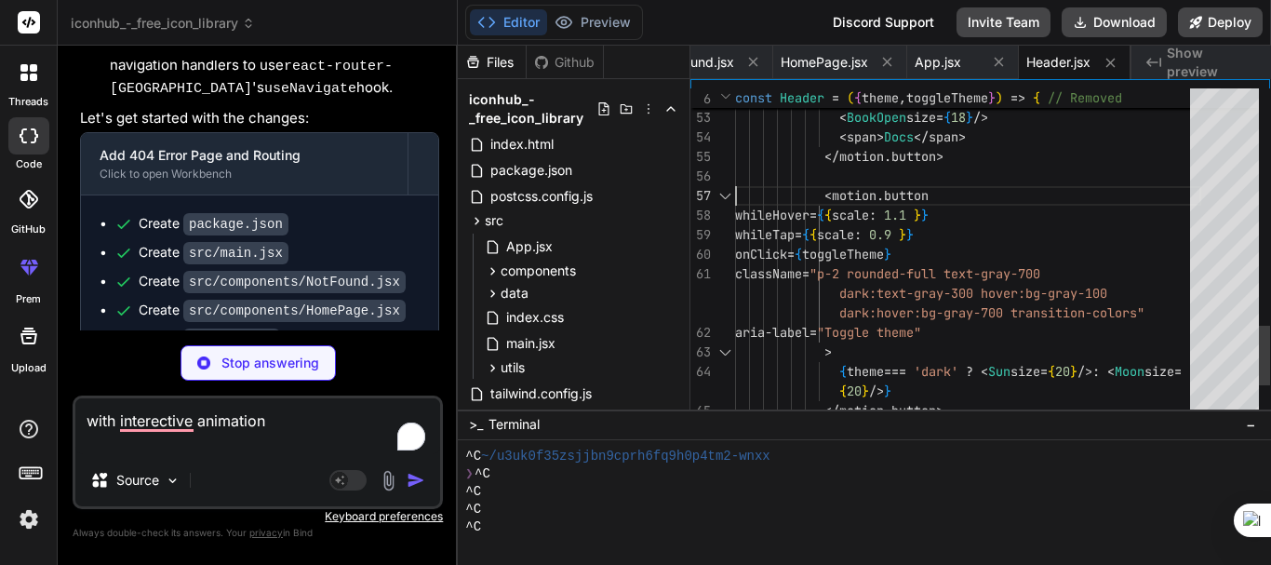
type textarea "whileTap={{ scale: 0.95 }} onClick={handleDocsClick} {/* Use local handleDocsCl…"
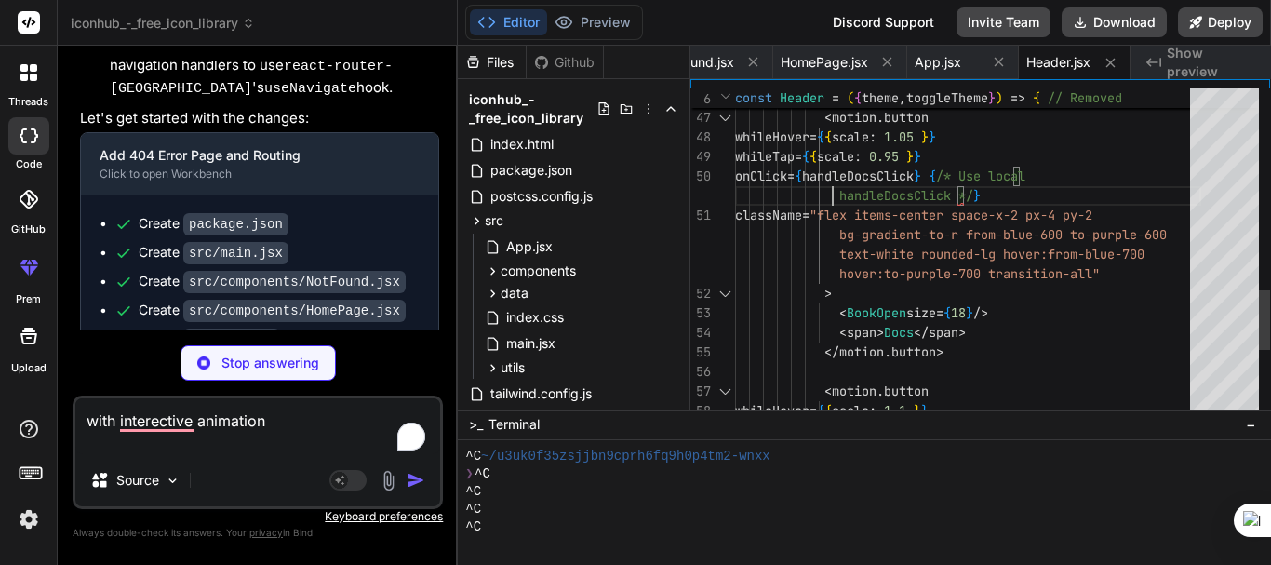
type textarea "x"
type textarea "className="flex items-center space-x-2 px-4 py-2 bg-gray-800 text-white rounded…"
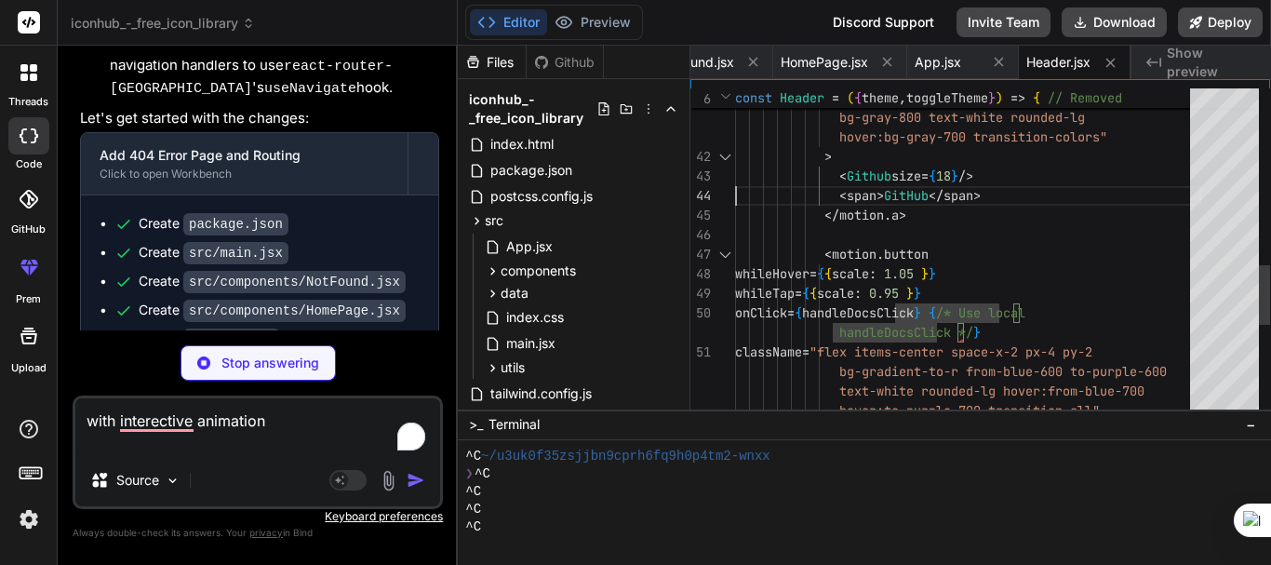
type textarea "x"
type textarea "</h1> </motion.div> <div className="flex items-center space-x-4"> <motion.a hre…"
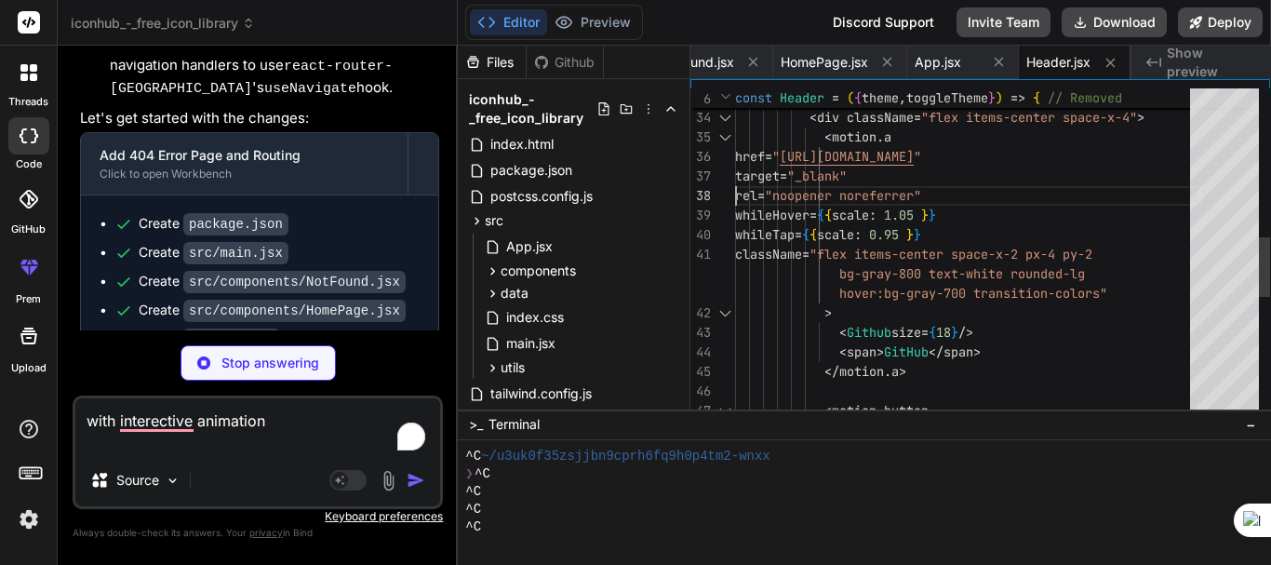
type textarea "x"
type textarea "<div className="w-8 h-8 bg-gradient-to-r from-blue-500 to-purple-600 rounded-lg…"
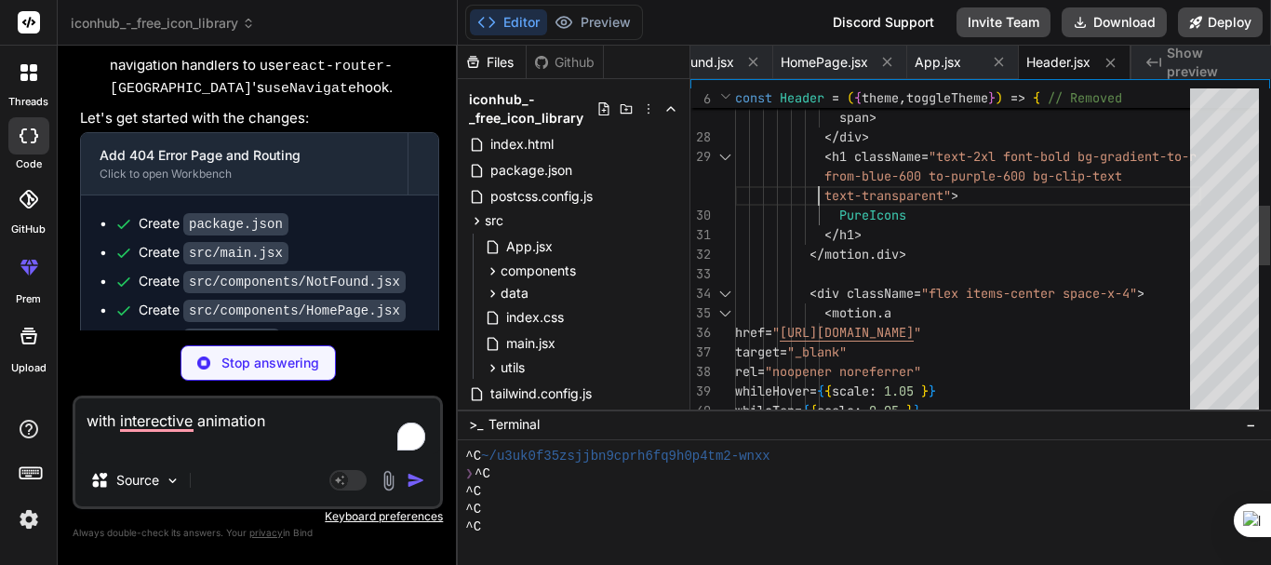
type textarea "x"
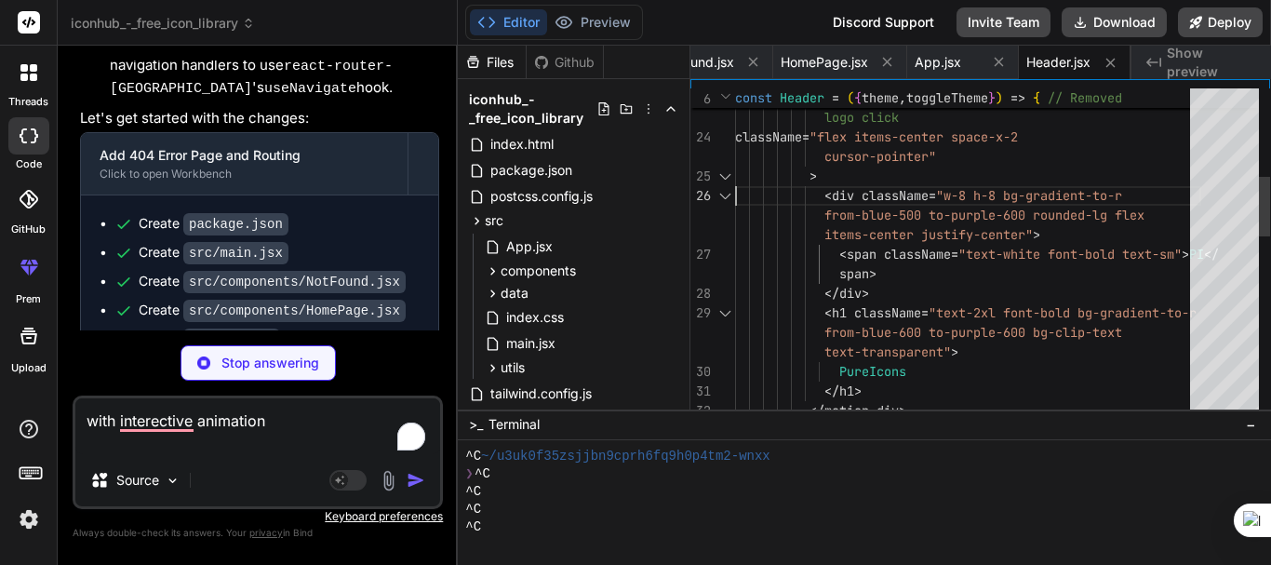
type textarea "> <div className="container mx-auto px-4 py-4"> <div className="flex items-cent…"
type textarea "x"
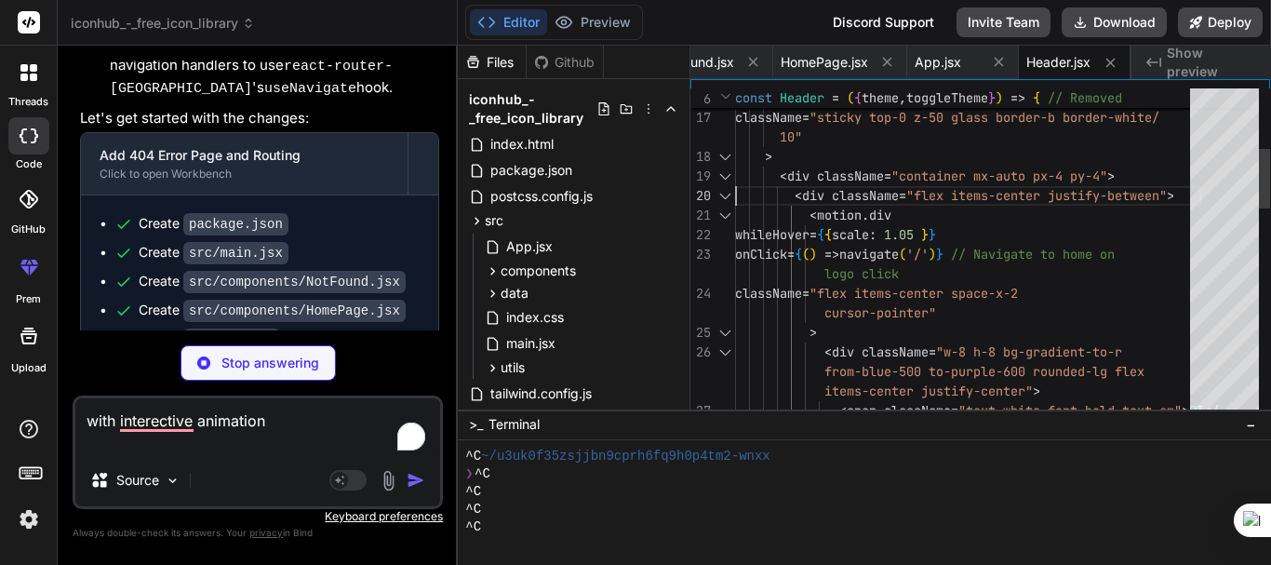
type textarea "const handleDocsClick = () => { navigate('/docs'); // Navigate to /docs route }…"
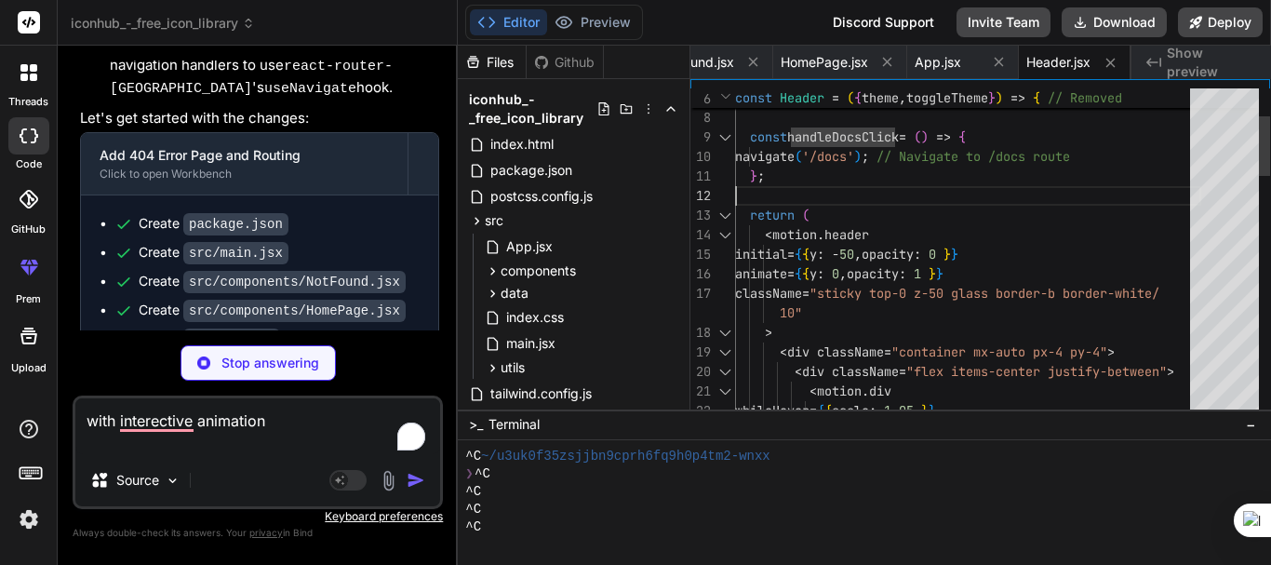
type textarea "x"
type textarea "import React from 'react'; import { motion } from 'framer-motion'; import { Git…"
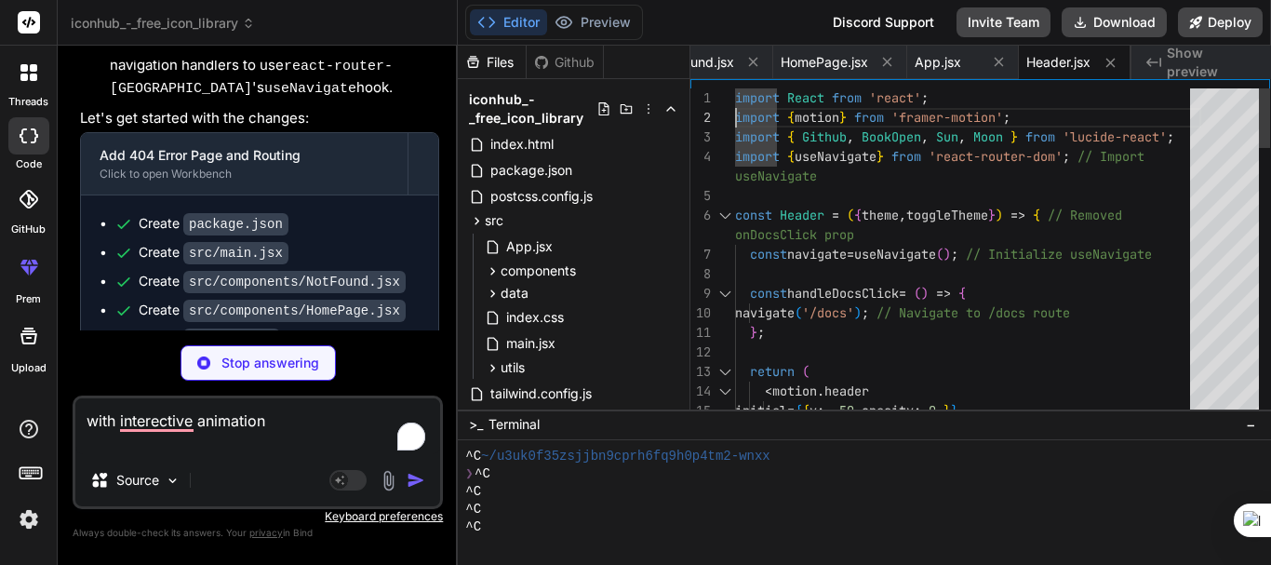
type textarea "x"
type textarea "> <div className="container mx-auto px-4 py-4"> <div className="flex items-cent…"
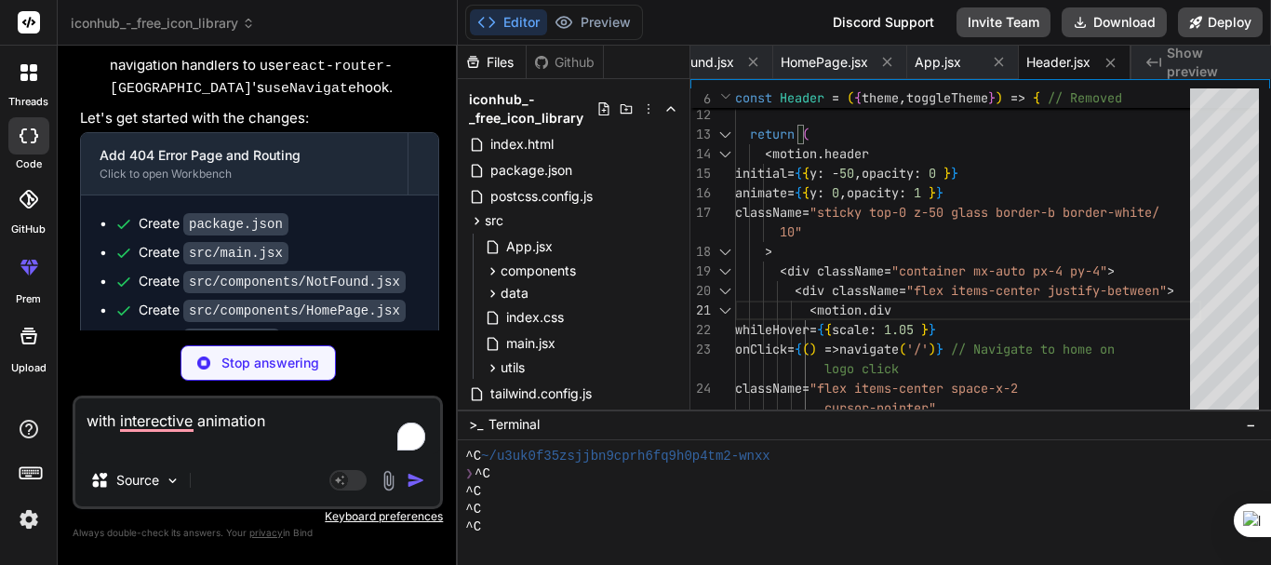
type textarea "x"
type textarea "</motion.div> </div> </div> </motion.div> ); }; export default DocsPage;"
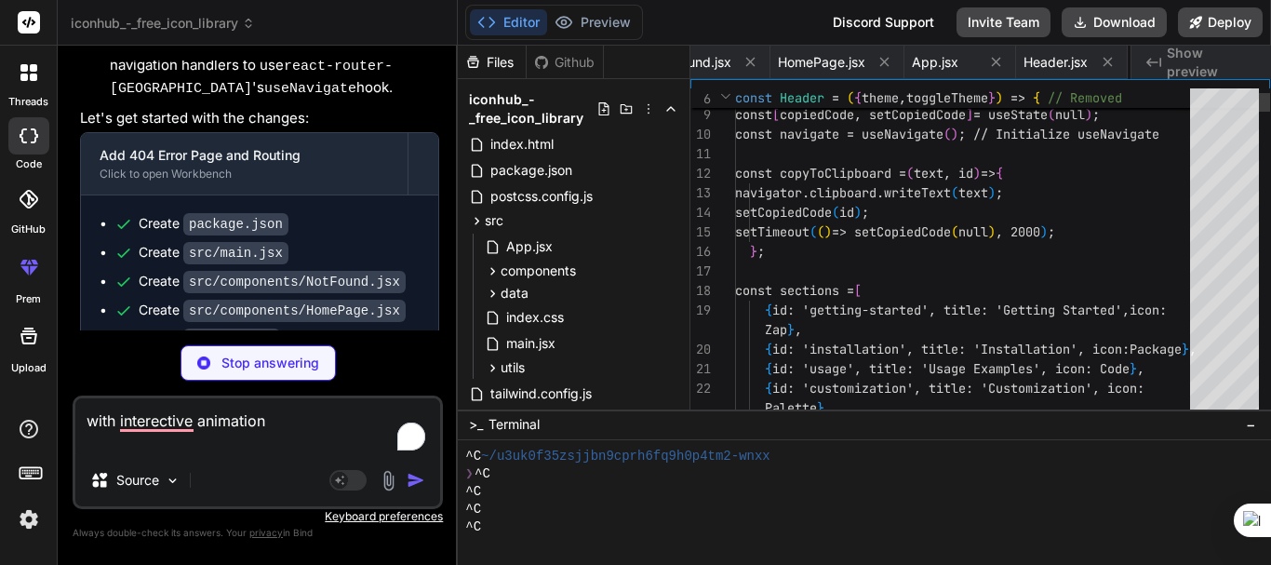
scroll to position [0, 417]
click at [383, 300] on code "src/components/HomePage.jsx" at bounding box center [294, 311] width 222 height 22
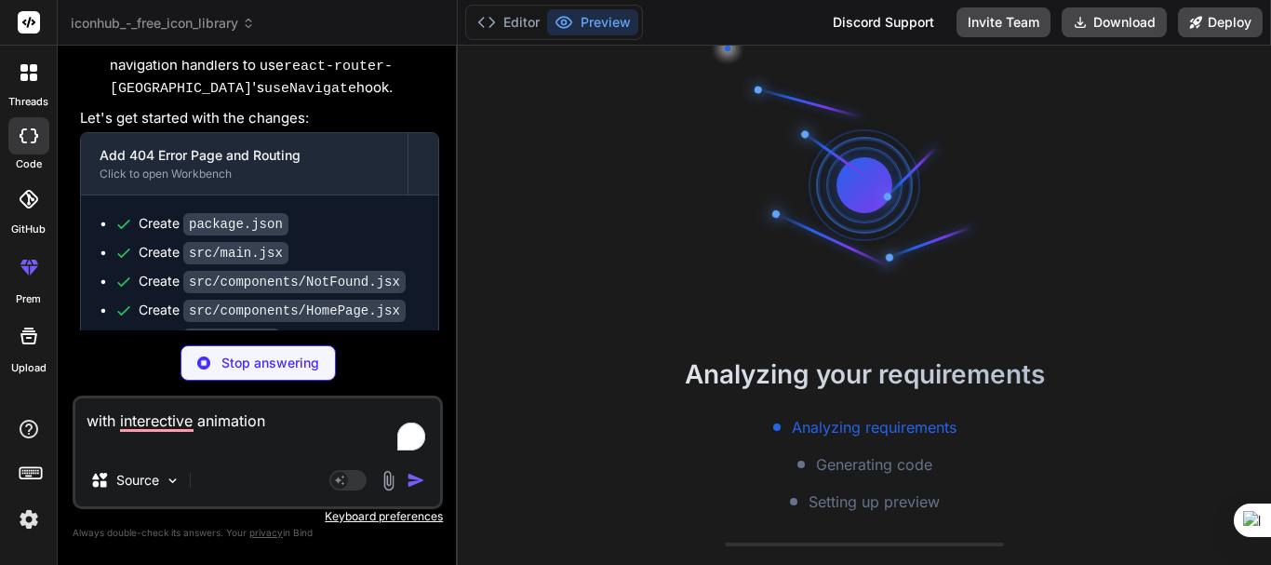
scroll to position [71, 0]
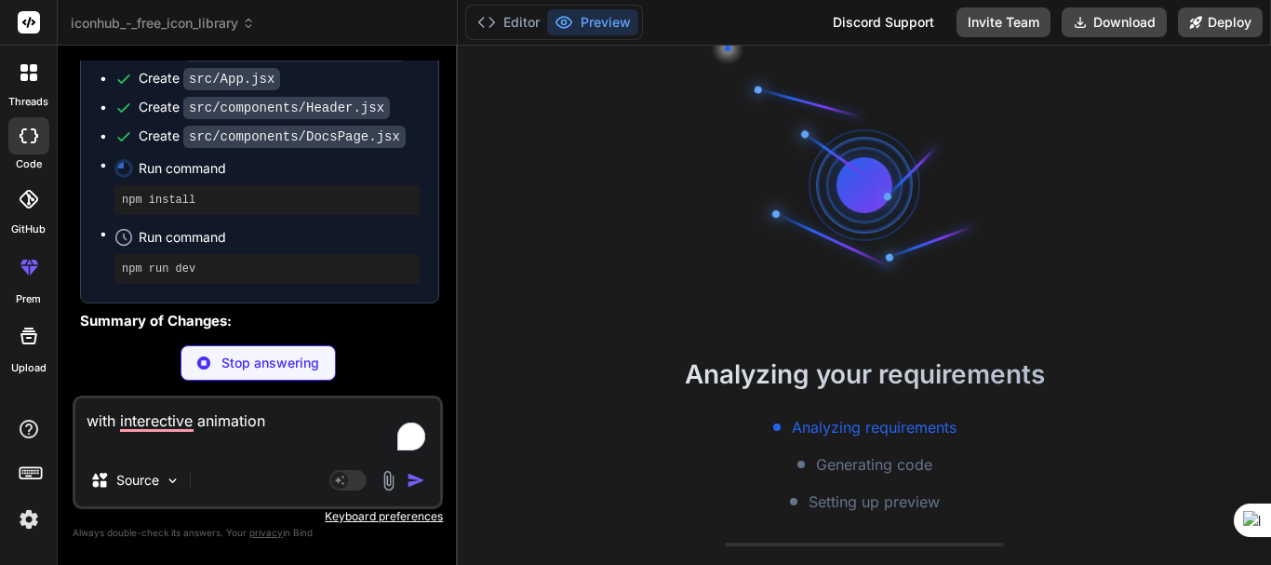
type textarea "x"
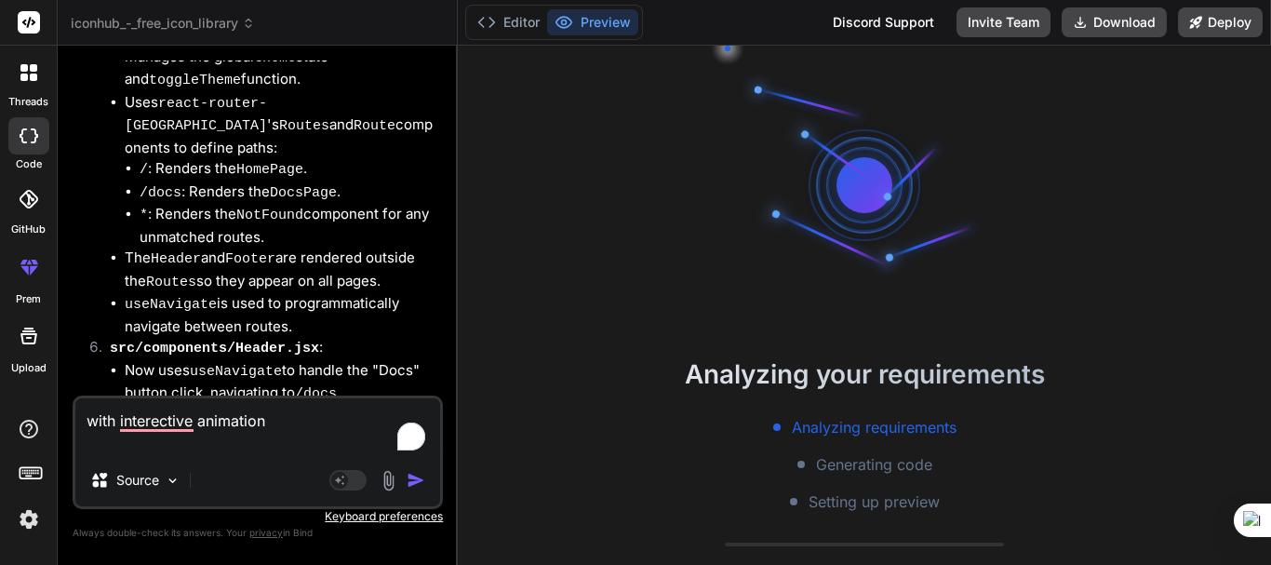
scroll to position [6257, 0]
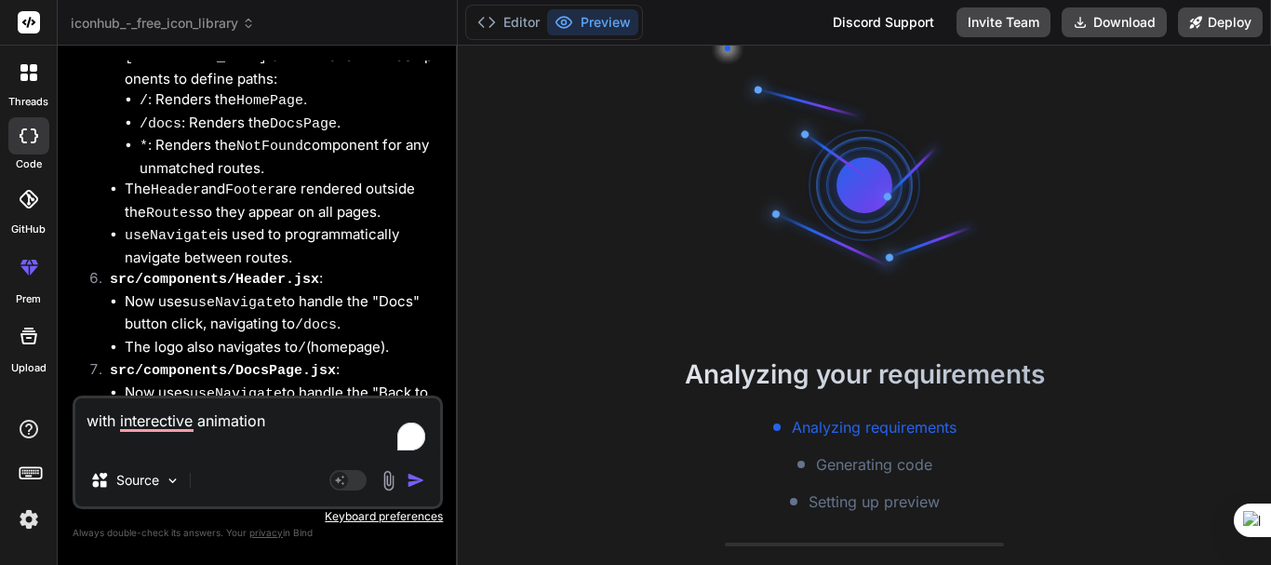
click at [87, 425] on textarea "with interective animation" at bounding box center [257, 426] width 365 height 56
type textarea "cwith interective animation"
type textarea "x"
type textarea "crwith interective animation"
type textarea "x"
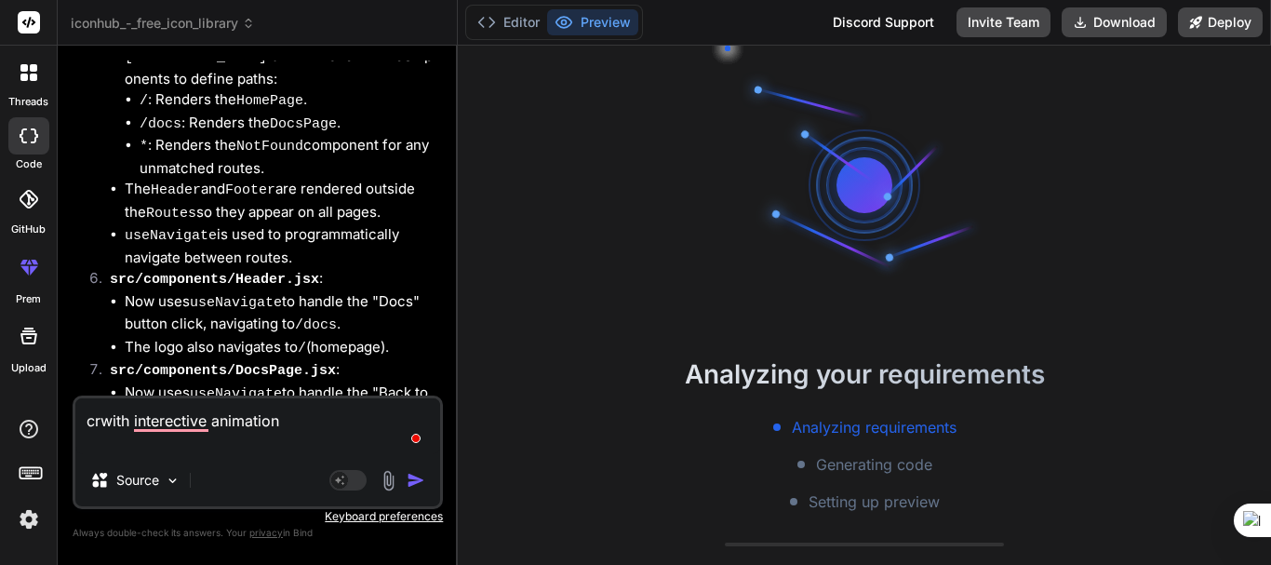
type textarea "crewith interective animation"
type textarea "x"
type textarea "creawith interective animation"
type textarea "x"
type textarea "creatwith interective animation"
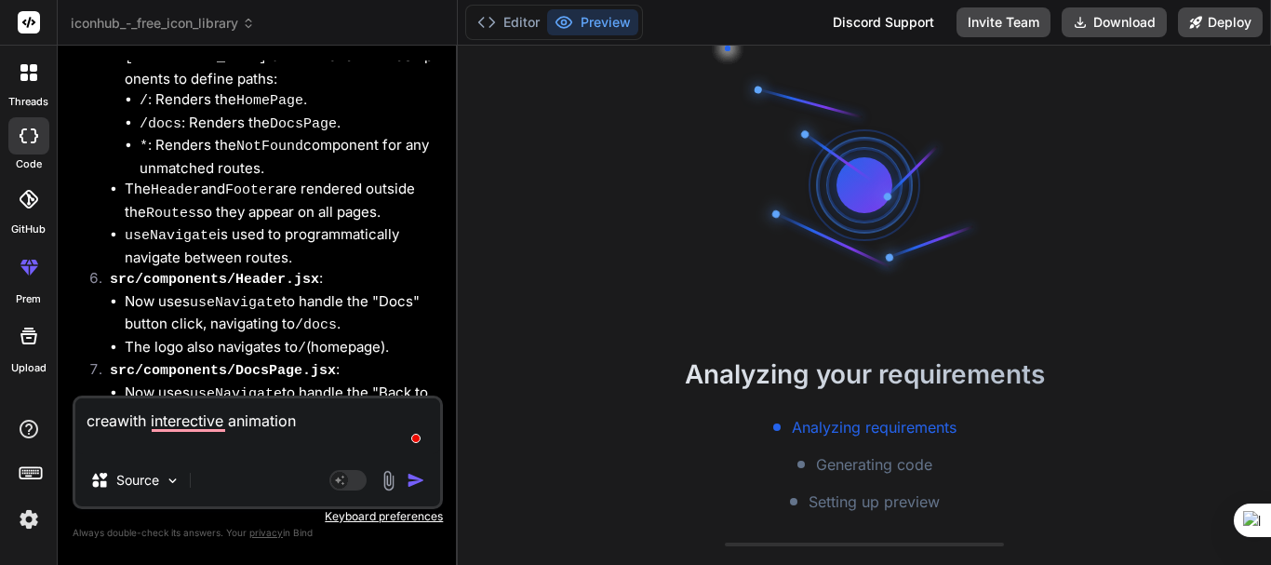
type textarea "x"
type textarea "createwith interective animation"
type textarea "x"
type textarea "create with interective animation"
type textarea "x"
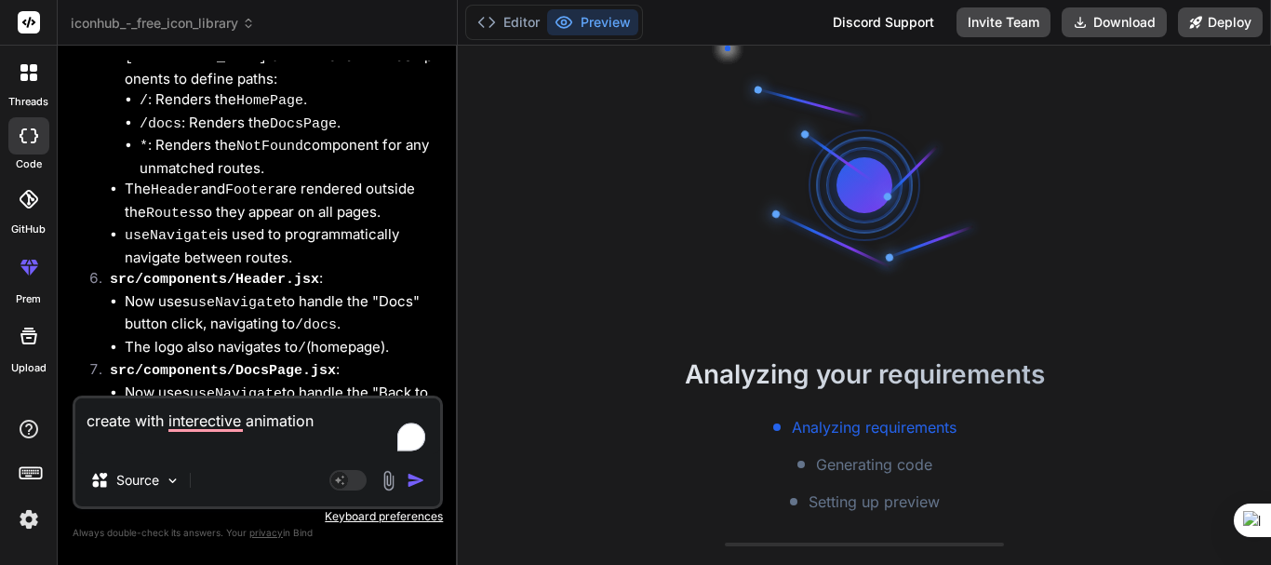
type textarea "create ewith interective animation"
type textarea "x"
type textarea "create erwith interective animation"
type textarea "x"
type textarea "create errwith interective animation"
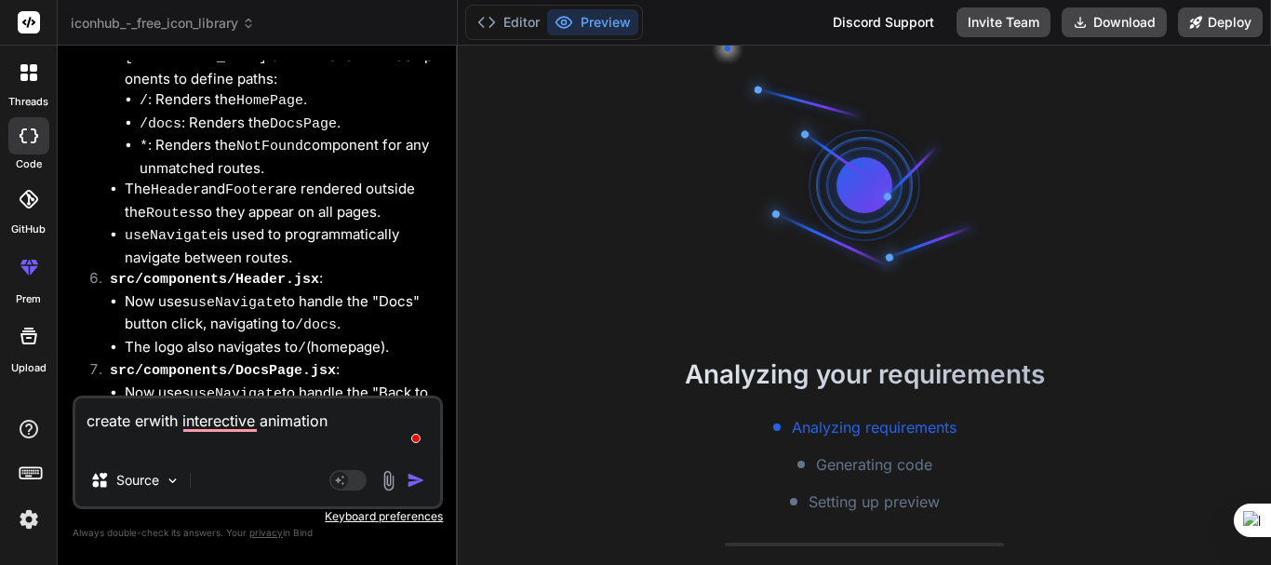
type textarea "x"
type textarea "create errowith interective animation"
type textarea "x"
type textarea "create errorwith interective animation"
type textarea "x"
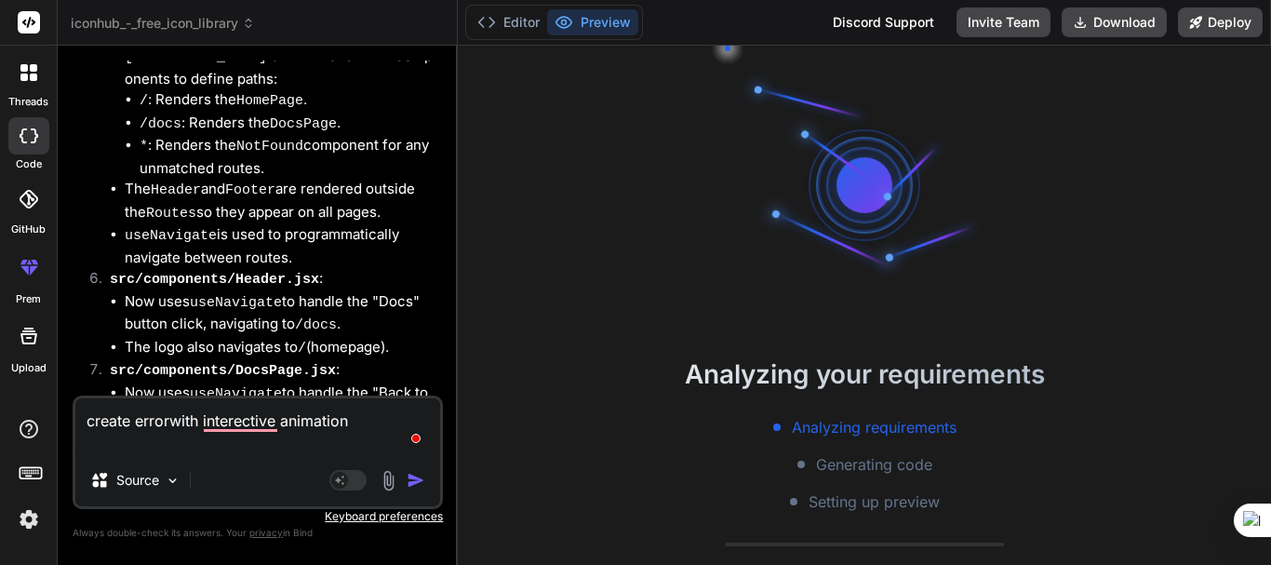
type textarea "create error with interective animation"
type textarea "x"
type textarea "create error 4with interective animation"
type textarea "x"
type textarea "create error 40with interective animation"
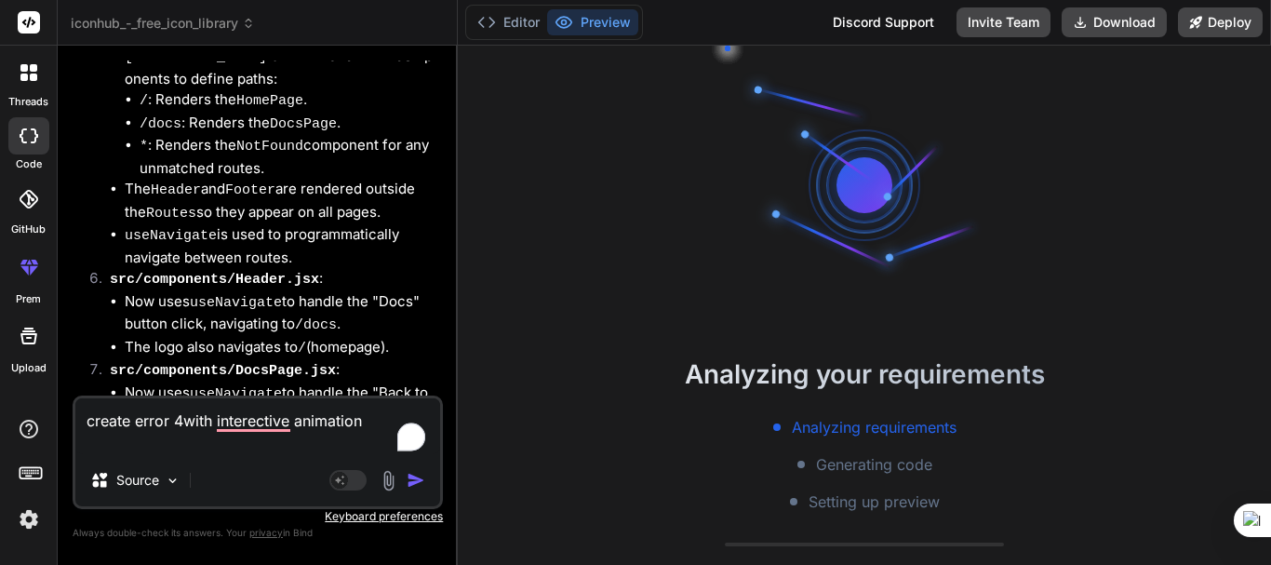
type textarea "x"
type textarea "create error 404with interective animation"
type textarea "x"
type textarea "create error 404 with interective animation"
type textarea "x"
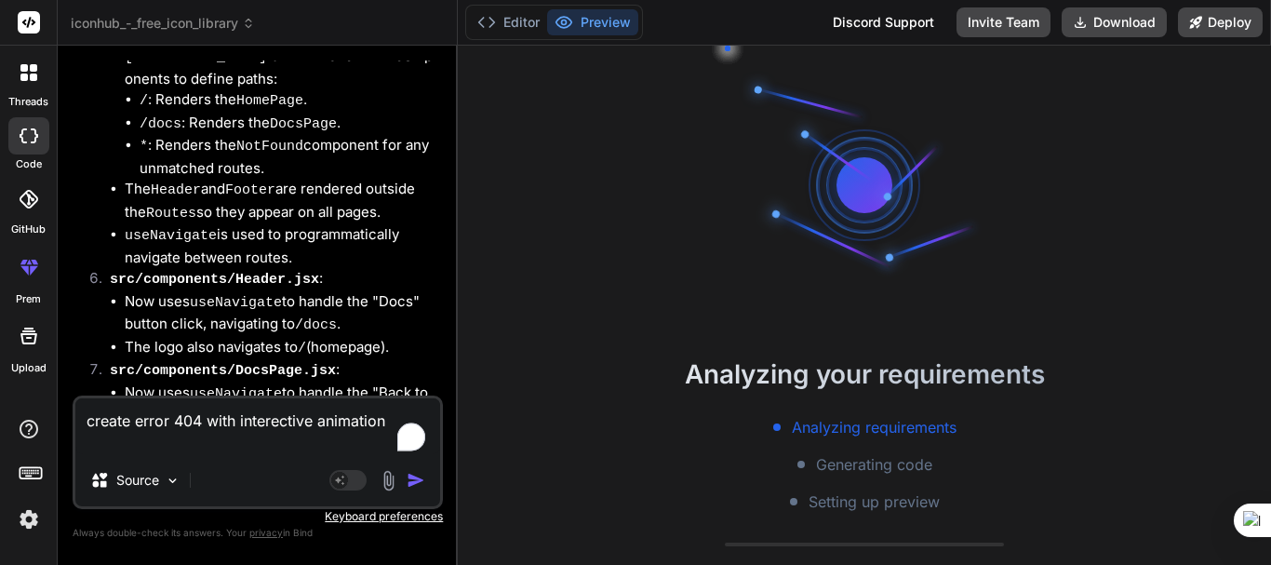
type textarea "create error 404 pwith interective animation"
type textarea "x"
type textarea "create error 404 pawith interective animation"
type textarea "x"
type textarea "create error 404 pagwith interective animation"
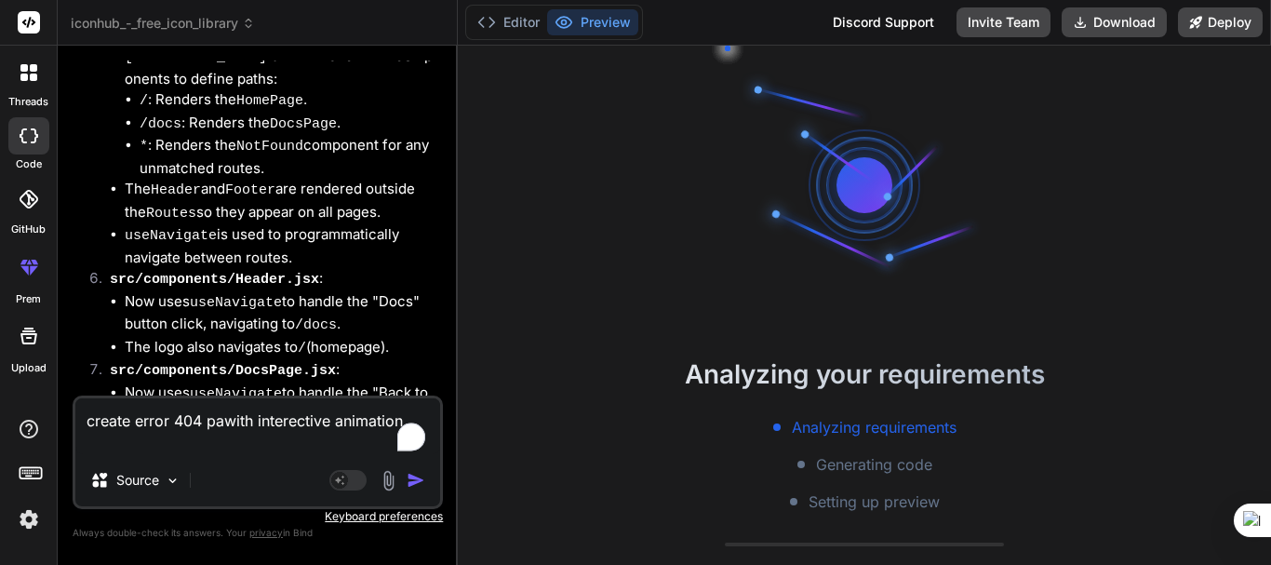
type textarea "x"
type textarea "create error 404 pagewith interective animation"
type textarea "x"
type textarea "create error 404 page with interective animation"
type textarea "x"
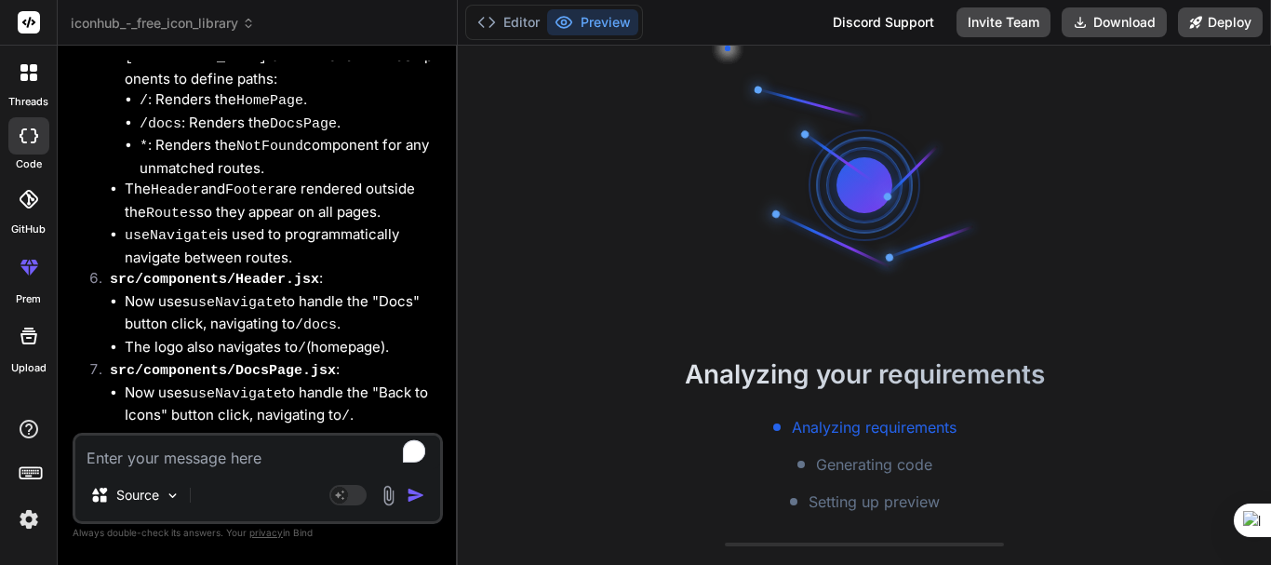
scroll to position [6412, 0]
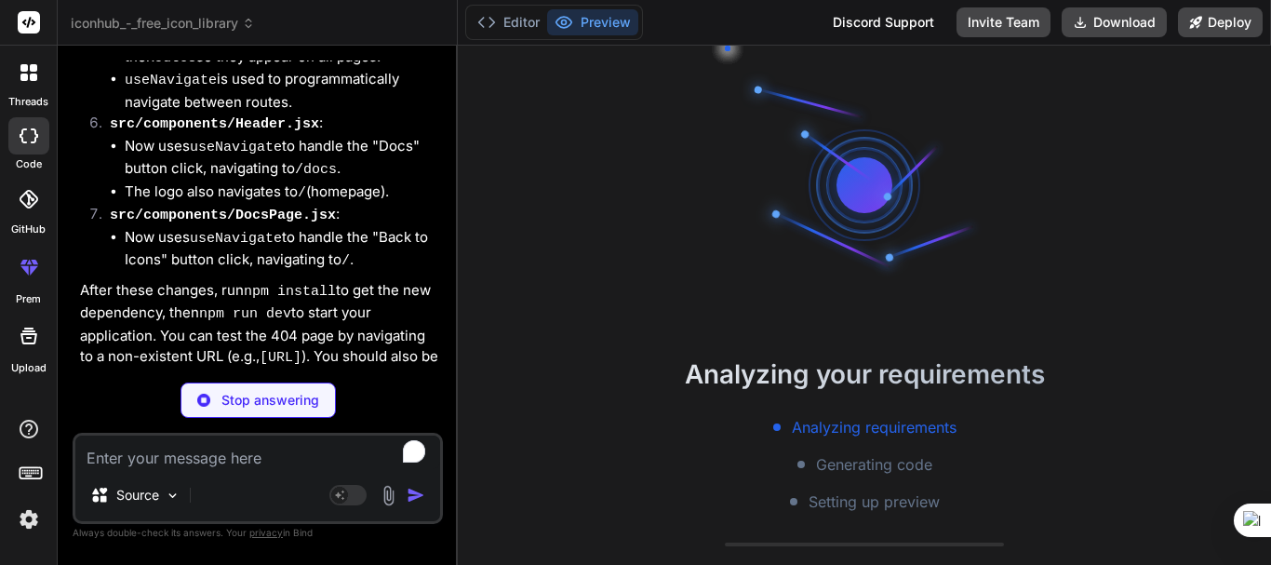
type textarea "x"
type textarea "export default NotFound;"
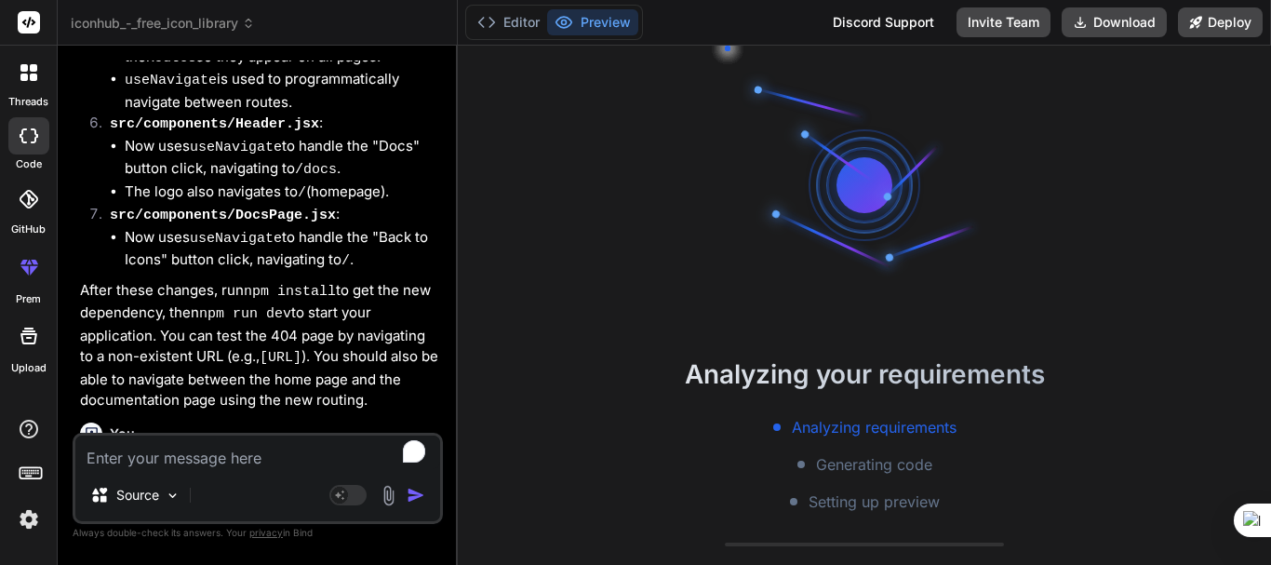
scroll to position [88, 0]
click at [232, 491] on div "Bind AI" at bounding box center [259, 501] width 359 height 21
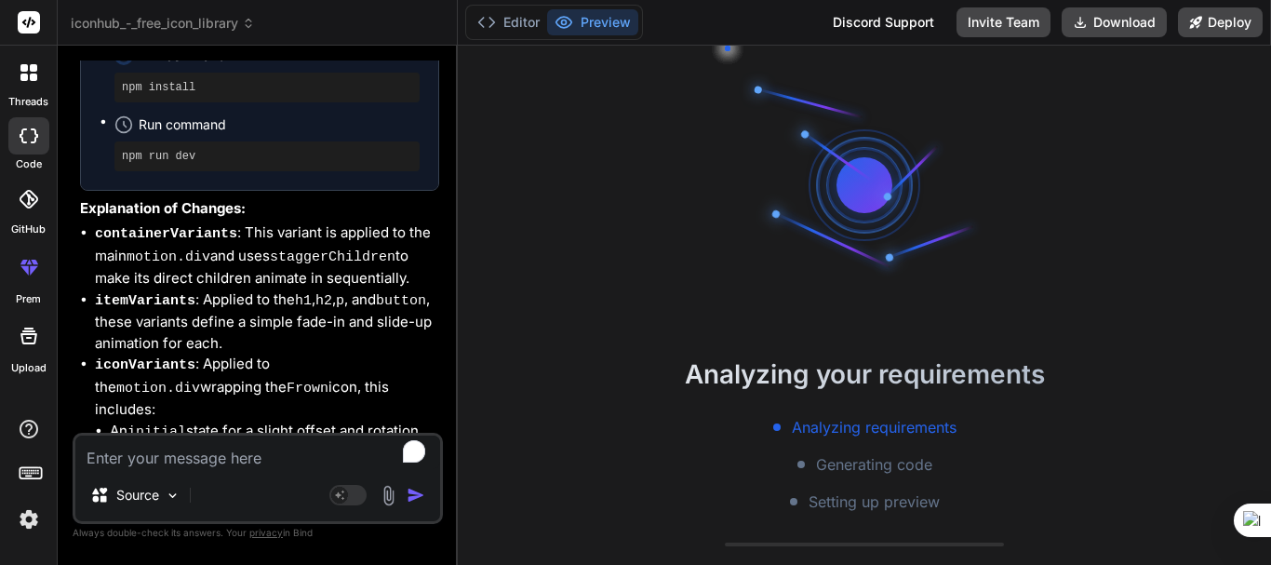
scroll to position [7301, 0]
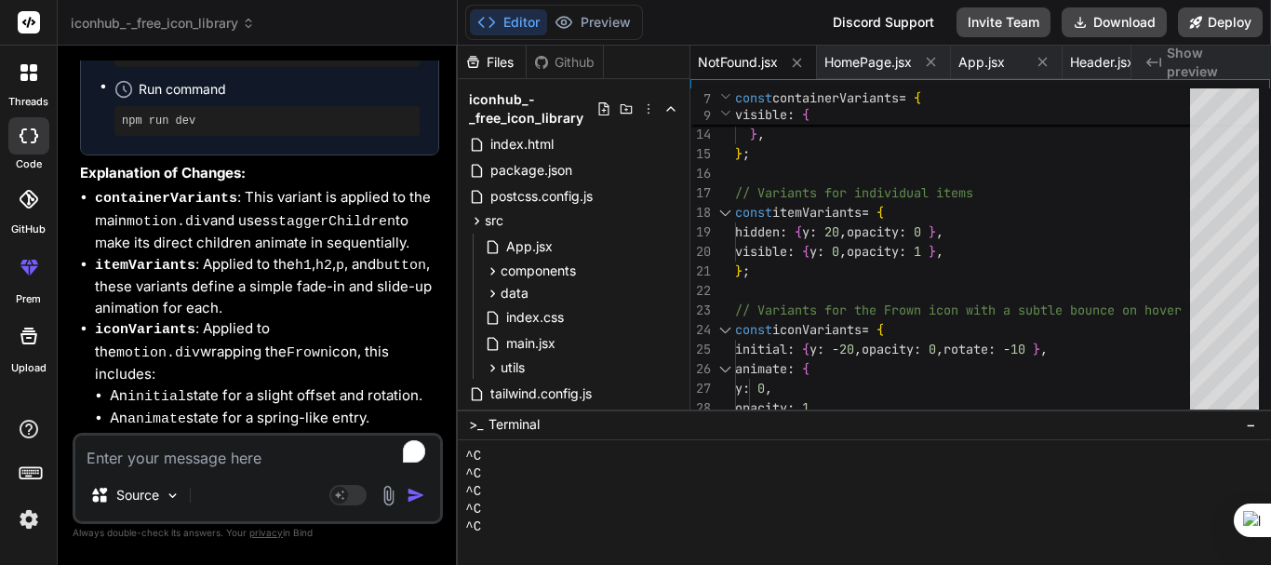
type textarea "x"
